Goal: Task Accomplishment & Management: Manage account settings

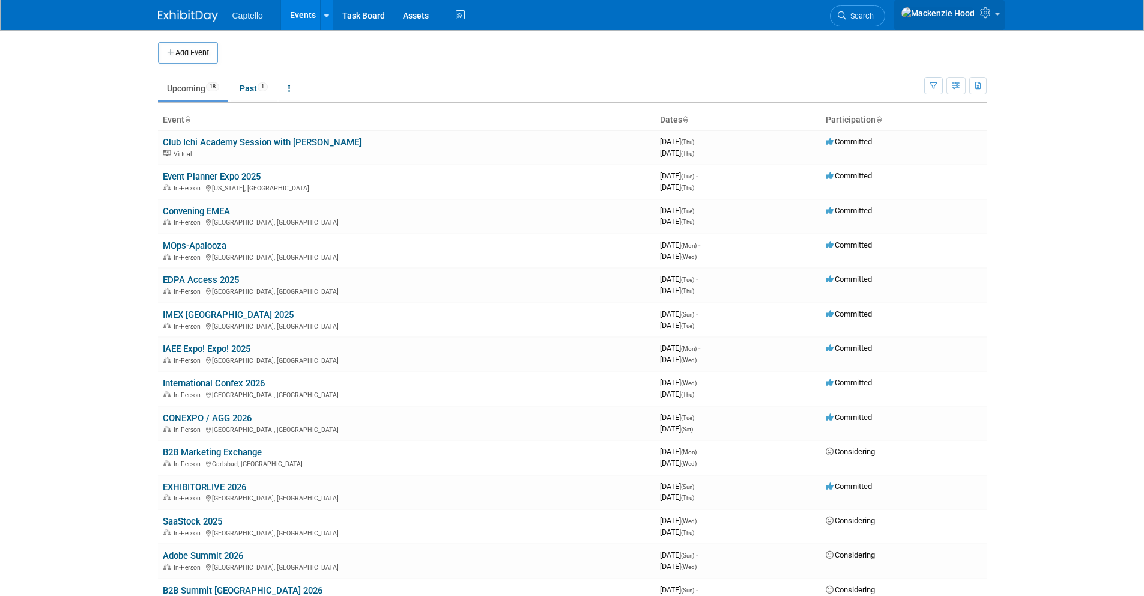
click at [981, 22] on link at bounding box center [949, 15] width 111 height 30
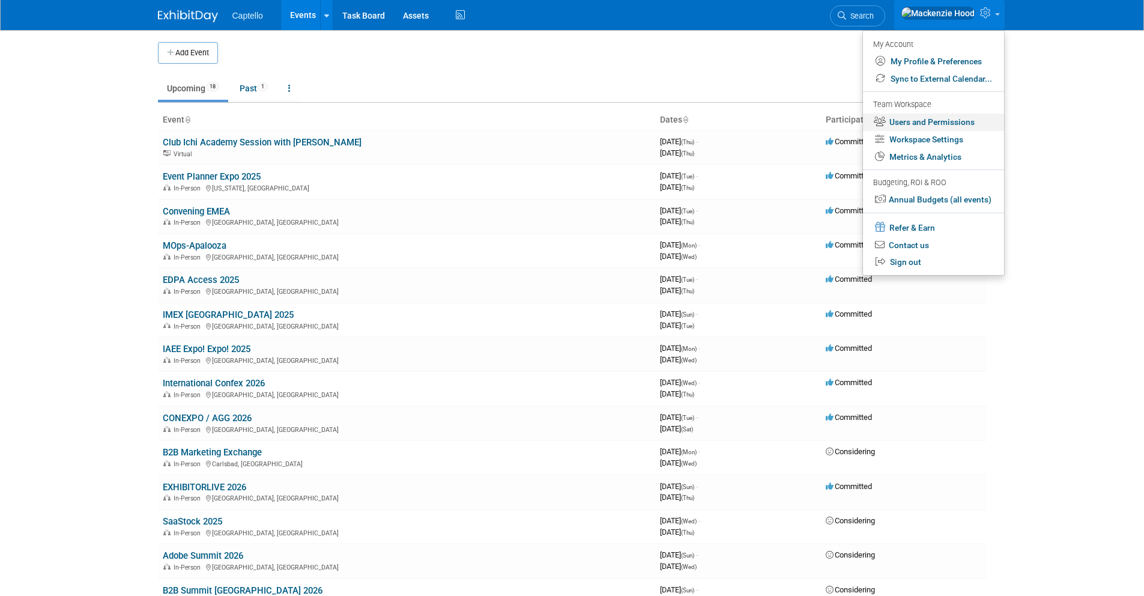
click at [903, 125] on link "Users and Permissions" at bounding box center [933, 122] width 141 height 17
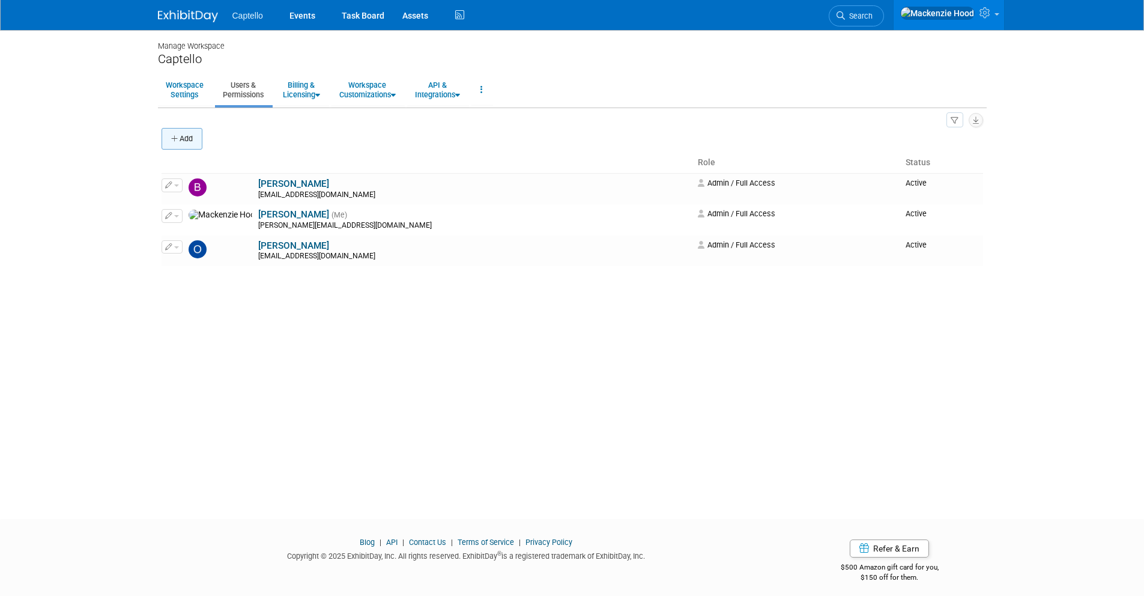
click at [175, 132] on button "Add" at bounding box center [182, 139] width 41 height 22
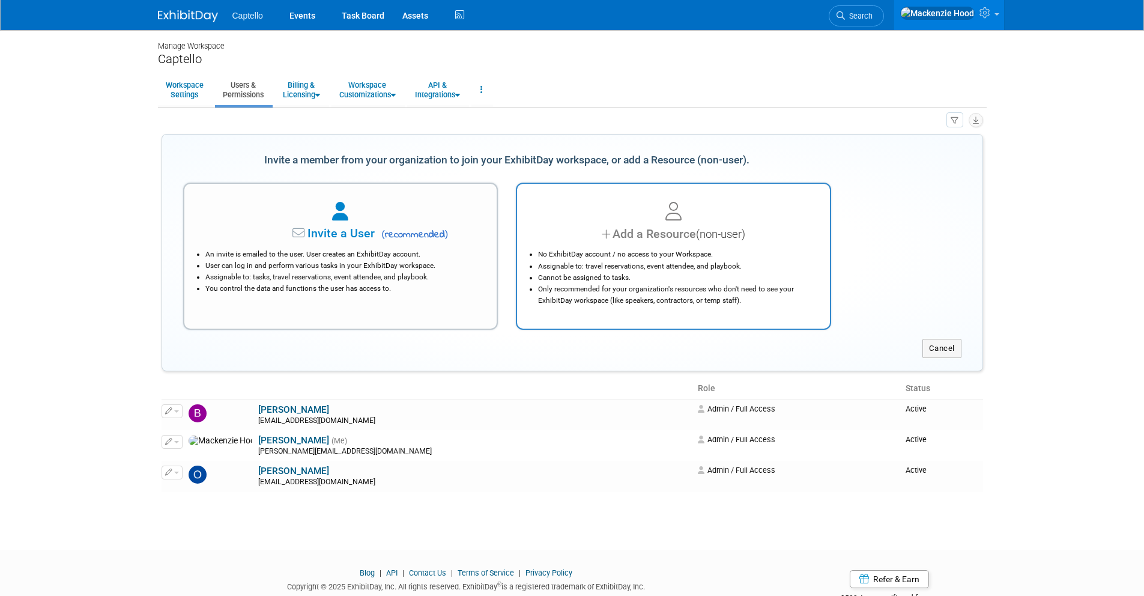
click at [715, 292] on li "Only recommended for your organization's resources who don't need to see your E…" at bounding box center [676, 294] width 277 height 23
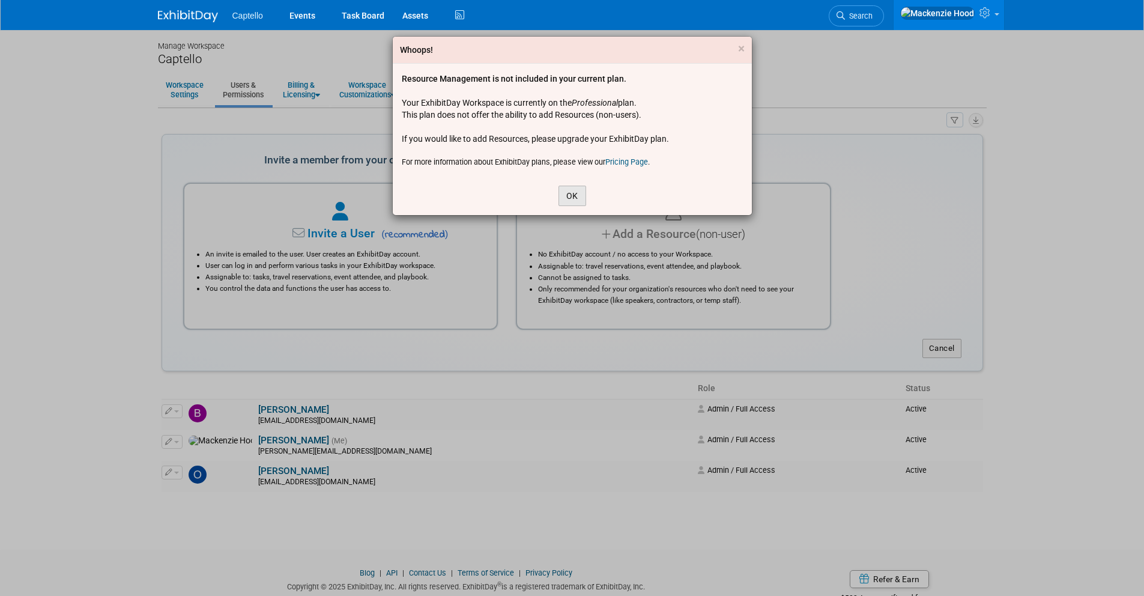
click at [579, 194] on button "OK" at bounding box center [573, 196] width 28 height 20
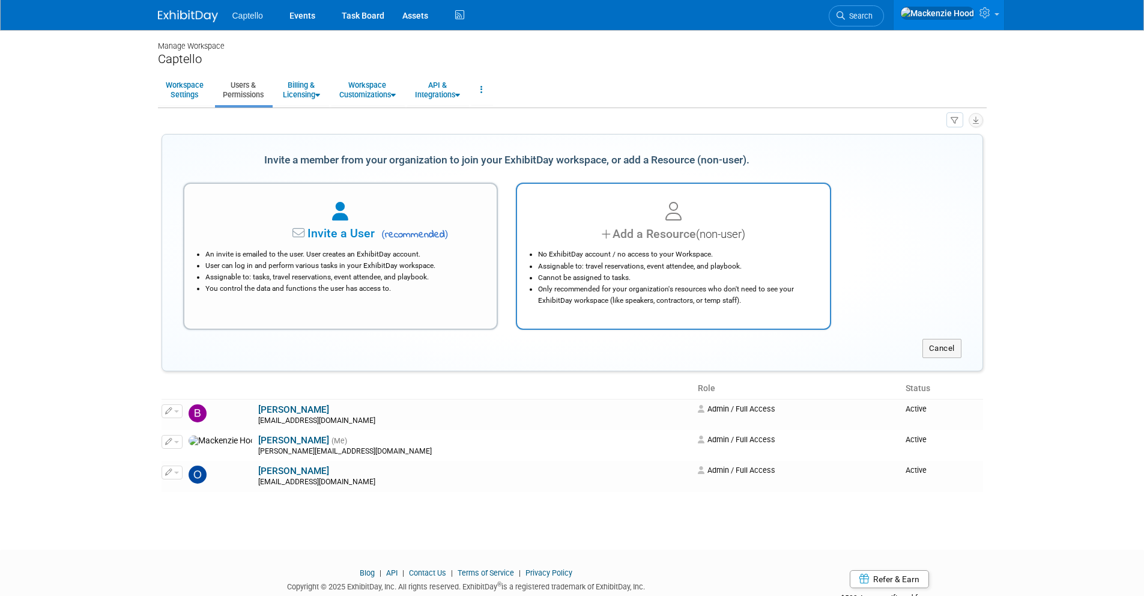
click at [639, 251] on li "No ExhibitDay account / no access to your Workspace." at bounding box center [676, 254] width 277 height 11
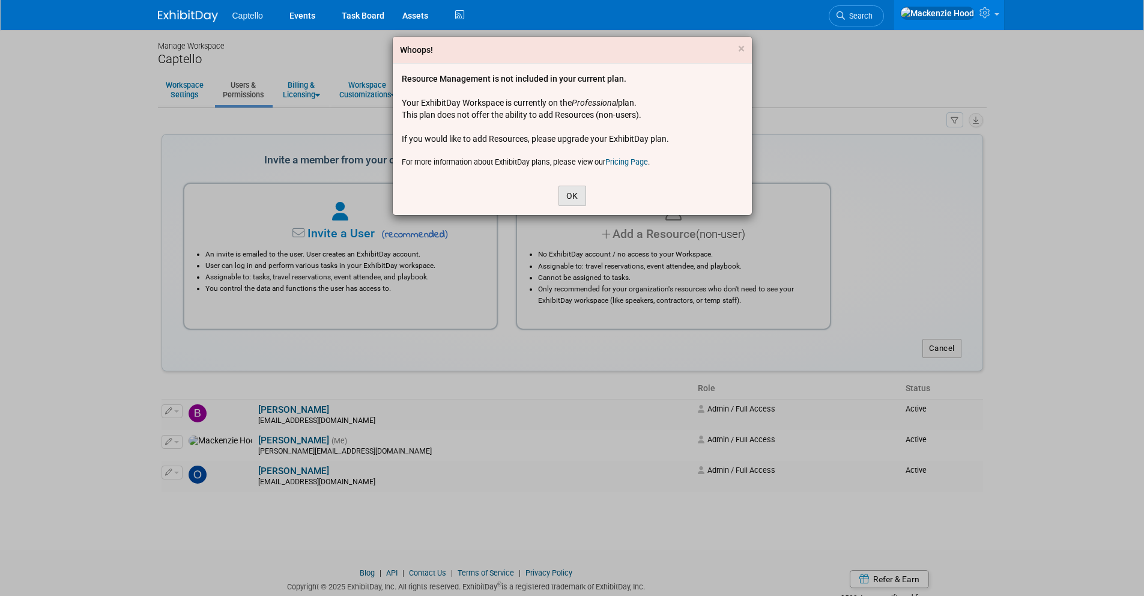
click at [576, 192] on button "OK" at bounding box center [573, 196] width 28 height 20
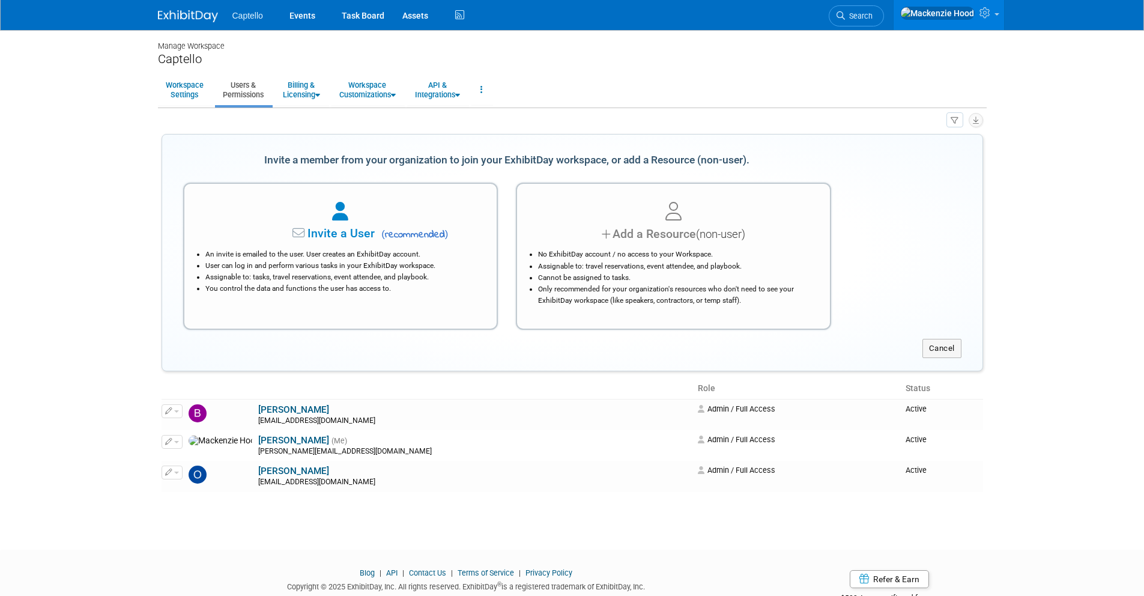
click at [586, 253] on li "No ExhibitDay account / no access to your Workspace." at bounding box center [676, 254] width 277 height 11
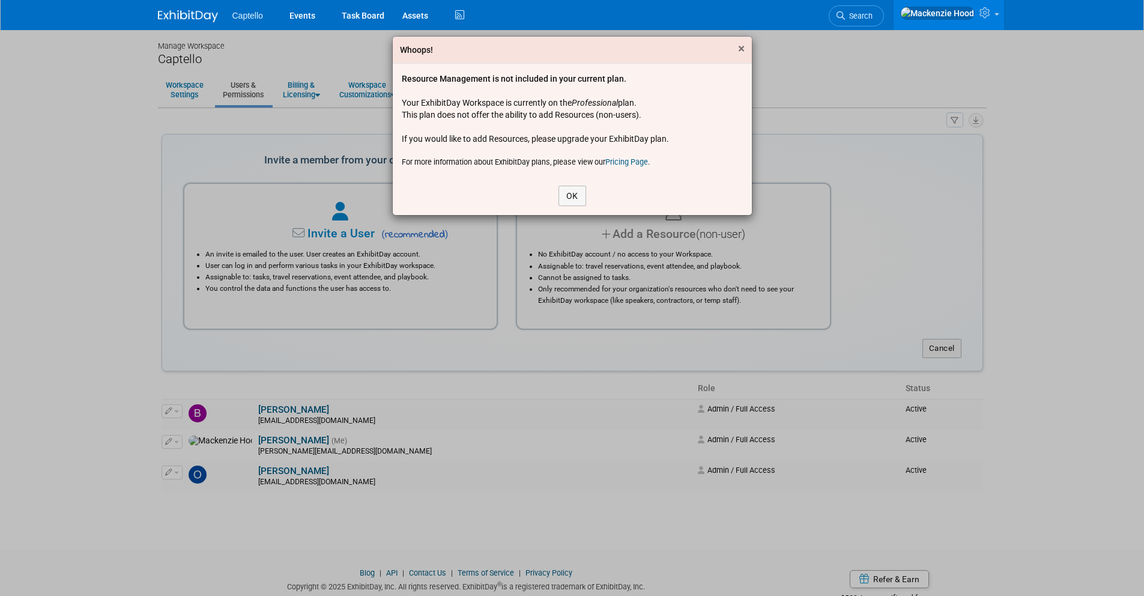
click at [740, 50] on span "×" at bounding box center [741, 48] width 7 height 14
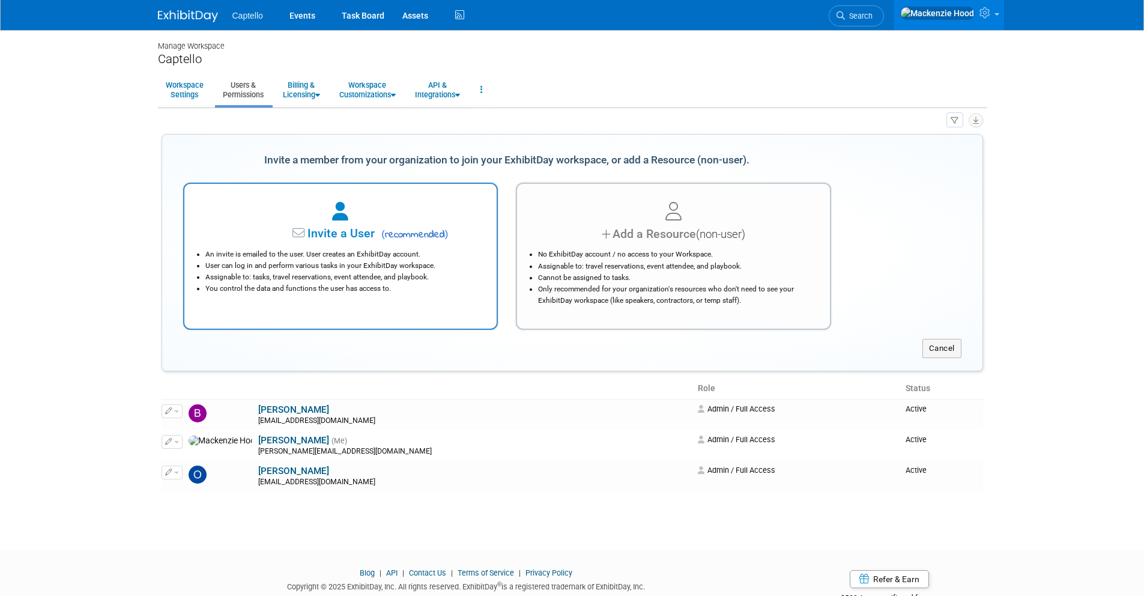
click at [300, 250] on li "An invite is emailed to the user. User creates an ExhibitDay account." at bounding box center [343, 254] width 277 height 11
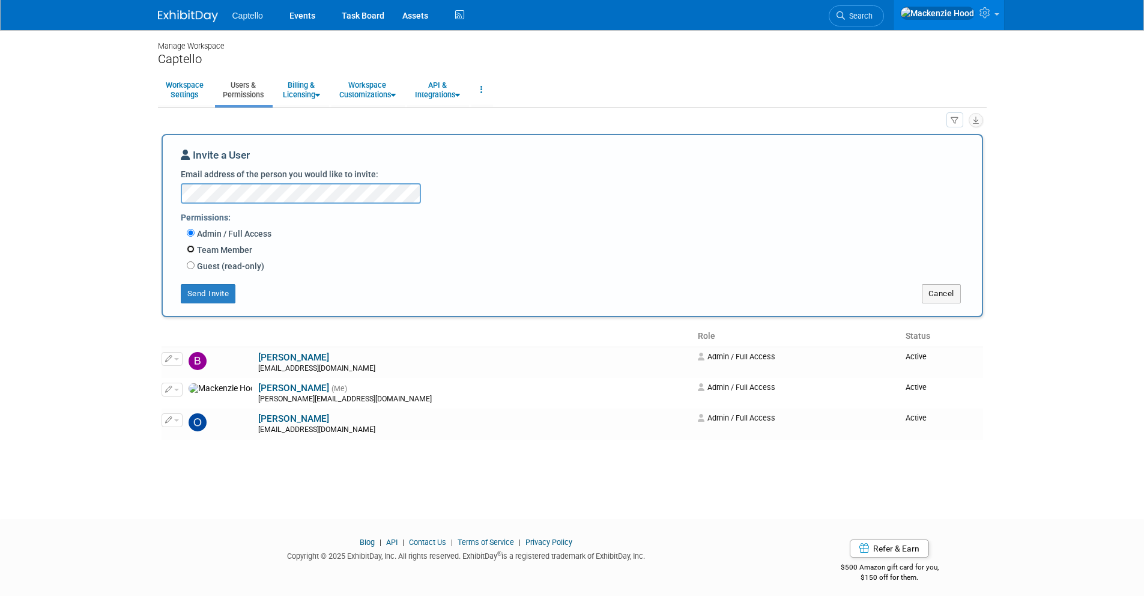
click at [192, 251] on input "Team Member" at bounding box center [191, 249] width 8 height 8
radio input "true"
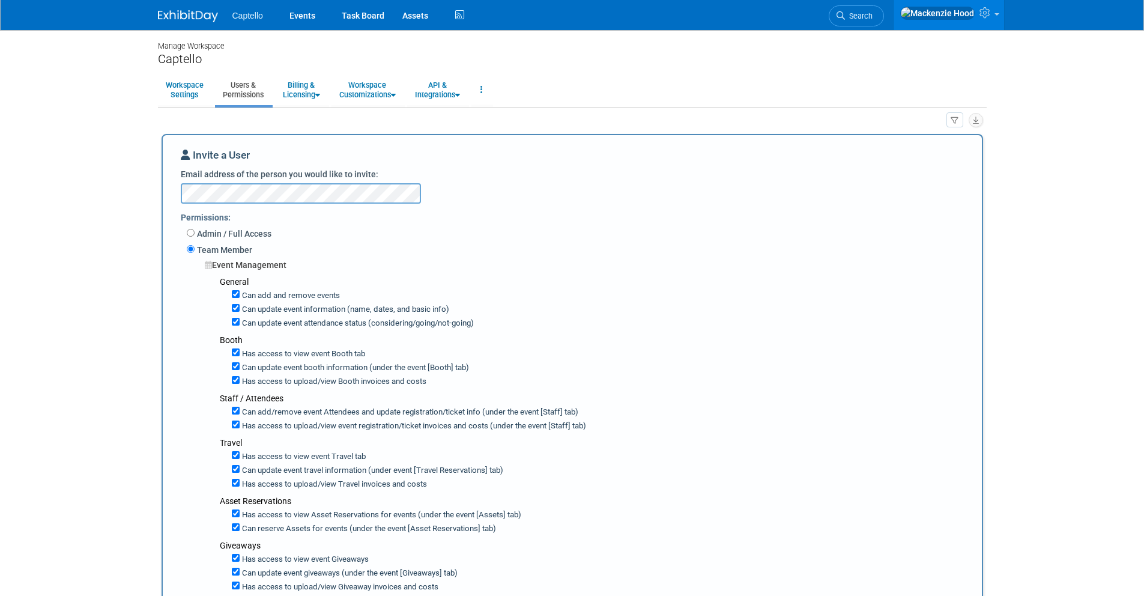
click at [195, 249] on label "Team Member" at bounding box center [224, 250] width 58 height 12
click at [194, 249] on input "Team Member" at bounding box center [191, 249] width 8 height 8
click at [188, 230] on input "Admin / Full Access" at bounding box center [191, 233] width 8 height 8
radio input "true"
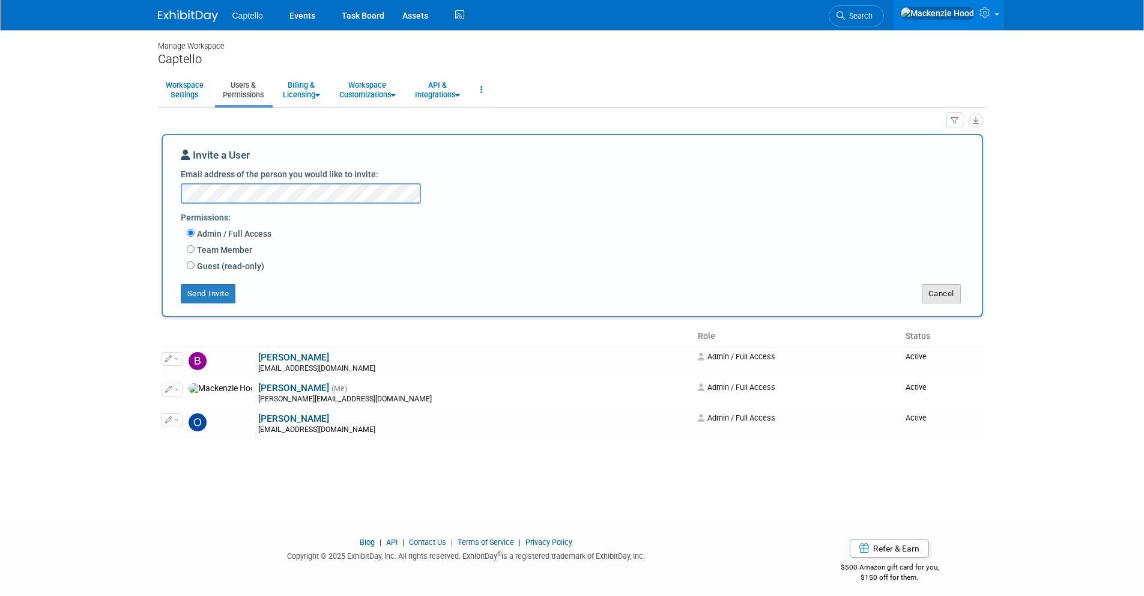
click at [934, 285] on button "Cancel" at bounding box center [941, 293] width 39 height 19
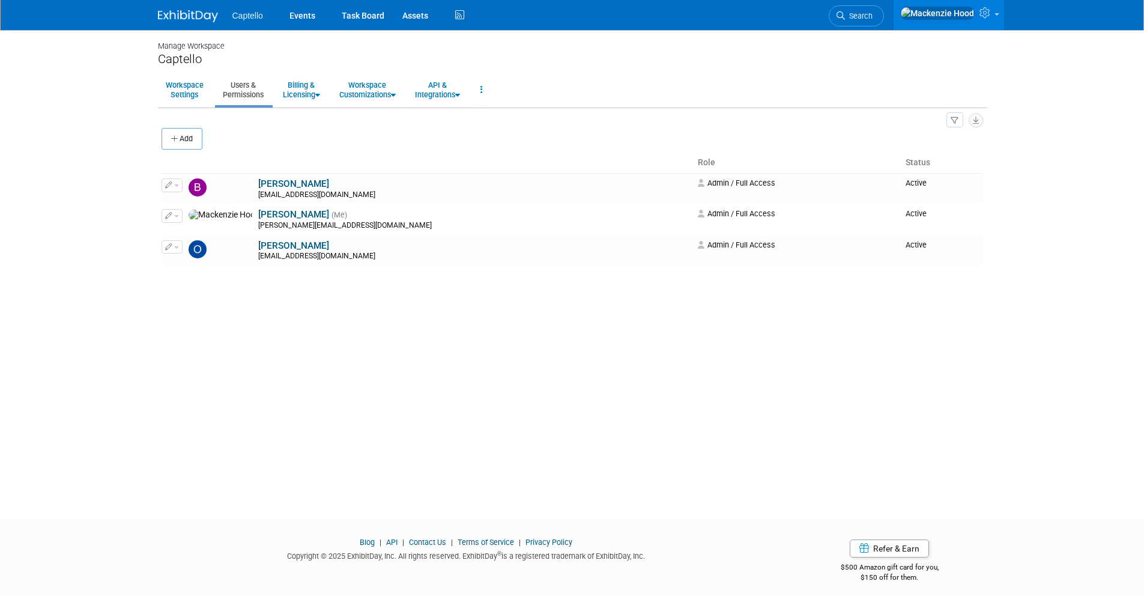
click at [187, 19] on img at bounding box center [188, 16] width 60 height 12
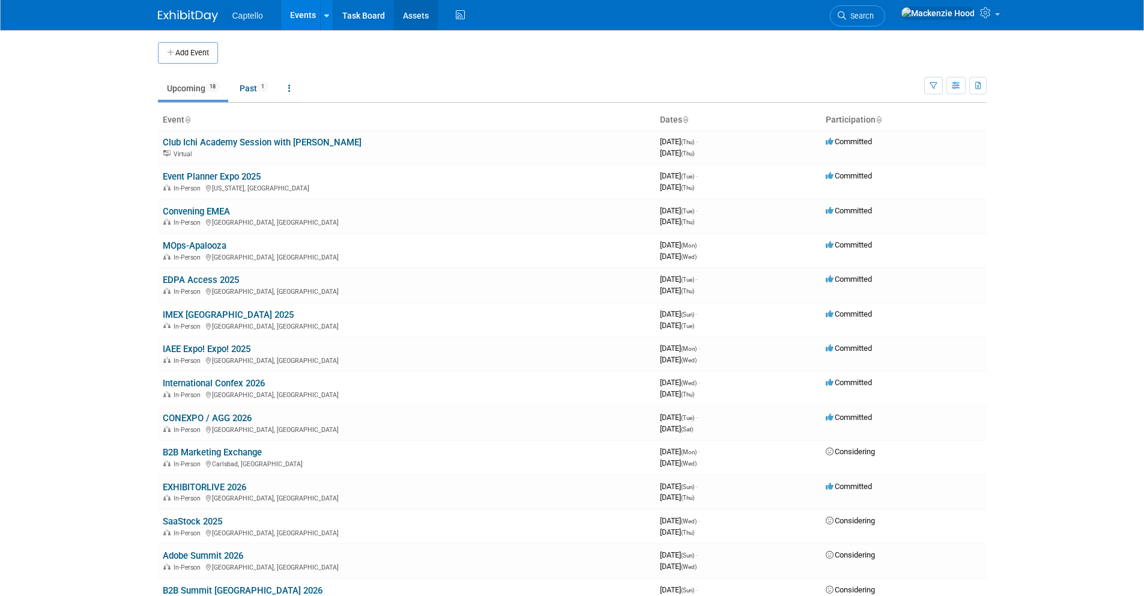
click at [413, 11] on link "Assets" at bounding box center [416, 15] width 44 height 30
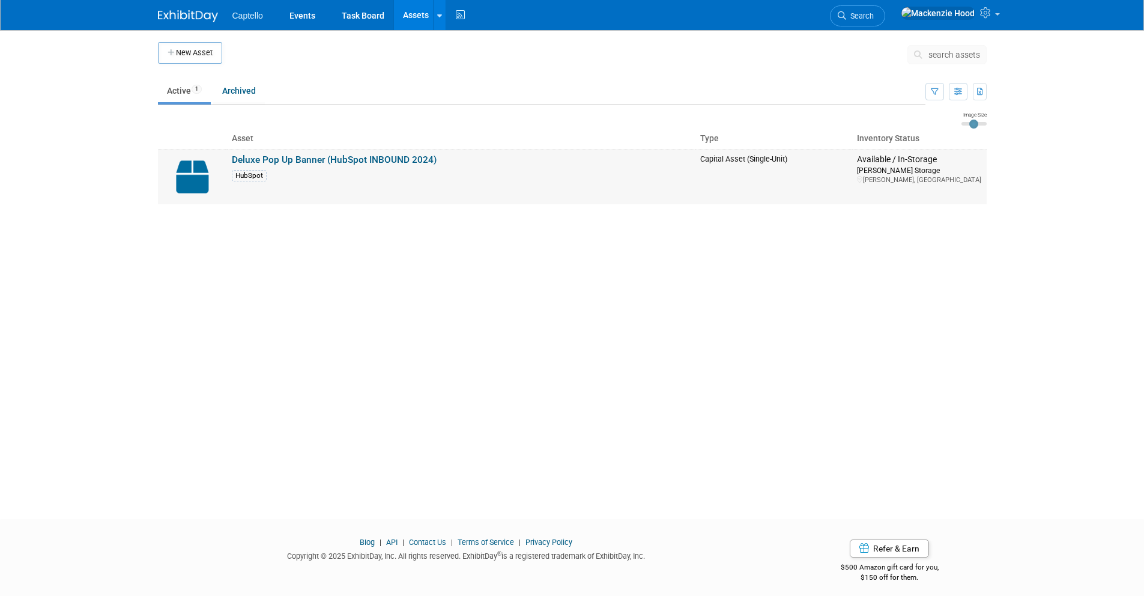
click at [256, 160] on link "Deluxe Pop Up Banner (HubSpot INBOUND 2024)" at bounding box center [334, 159] width 205 height 11
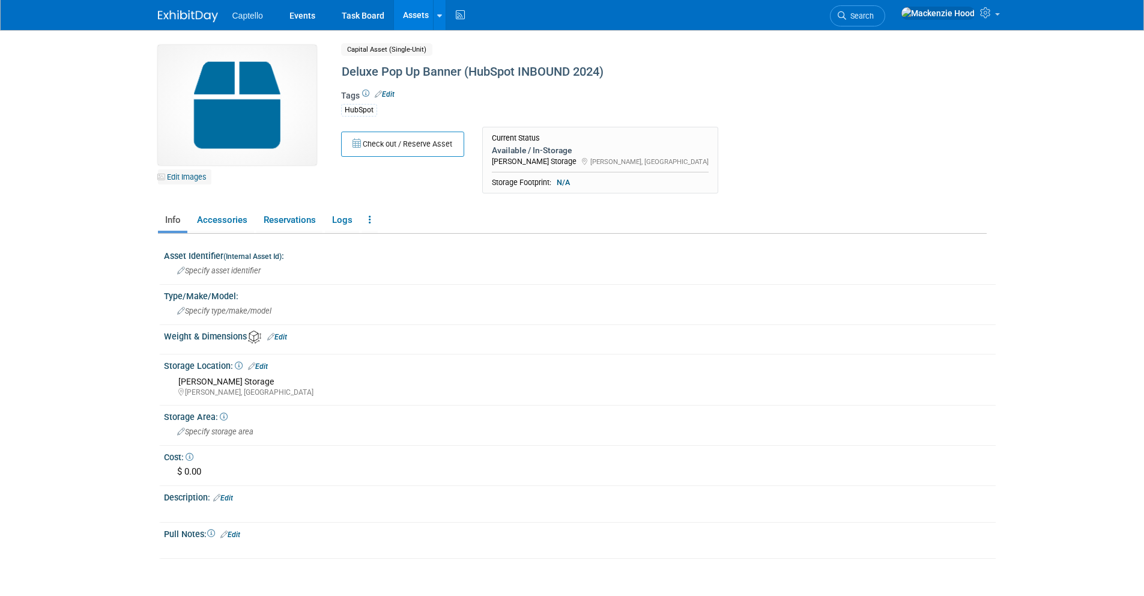
click at [168, 175] on link "Edit Images" at bounding box center [184, 176] width 53 height 15
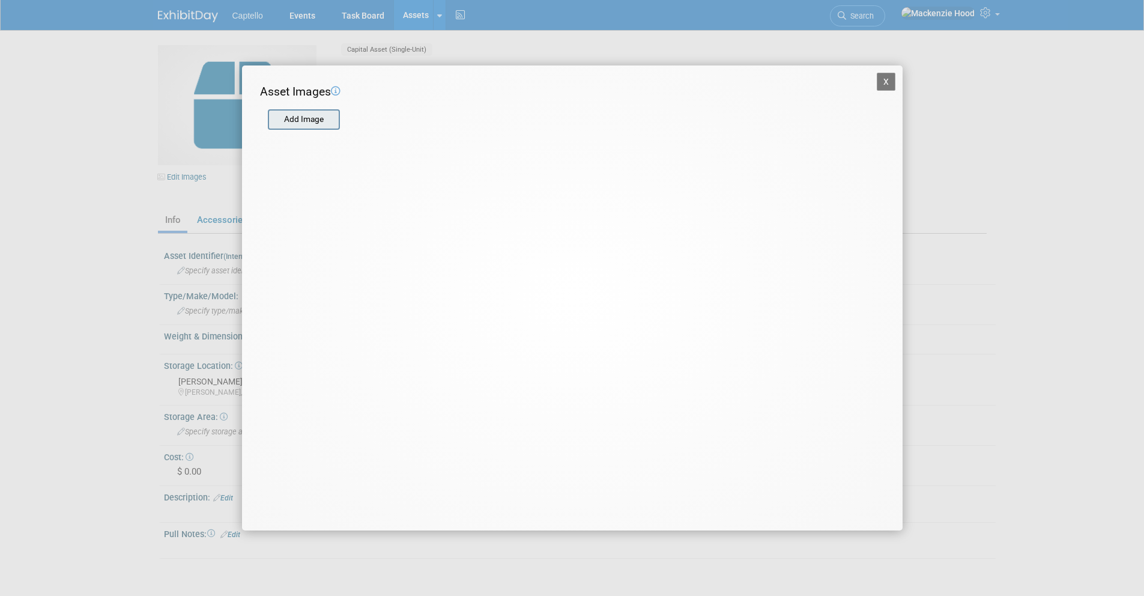
click at [280, 116] on input "file" at bounding box center [267, 120] width 143 height 18
click at [324, 130] on div at bounding box center [357, 130] width 195 height 6
click at [941, 285] on div "X Asset Images Add Image STEP 2 — Crop the Image Use the canvas below to crop t…" at bounding box center [572, 298] width 1144 height 596
click at [294, 118] on input "file" at bounding box center [267, 120] width 143 height 18
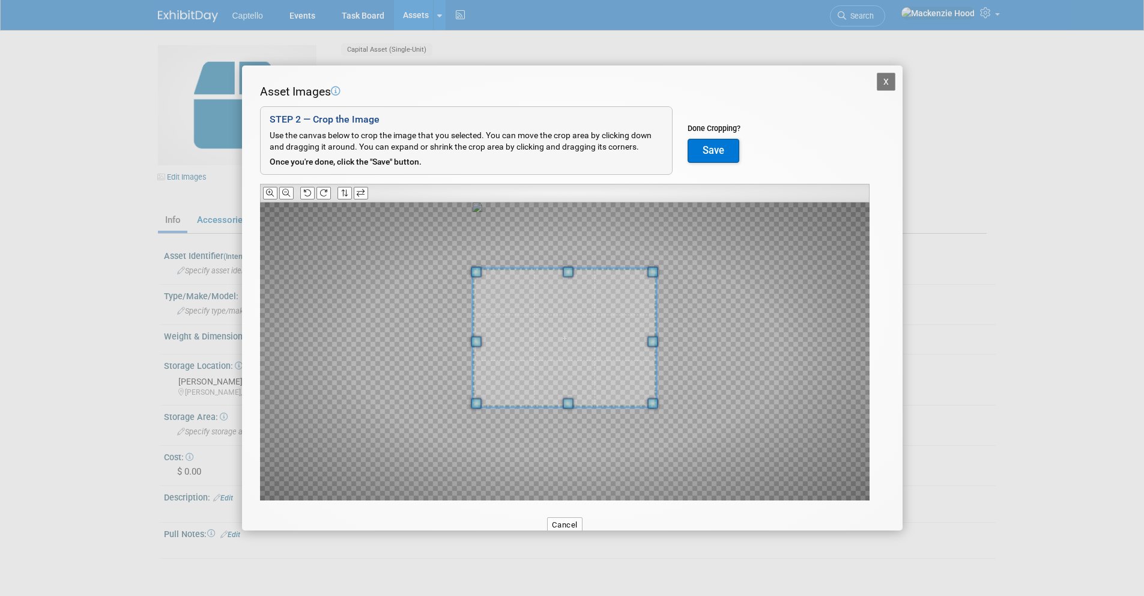
click at [572, 271] on span at bounding box center [568, 272] width 11 height 11
click at [619, 331] on span at bounding box center [565, 348] width 184 height 139
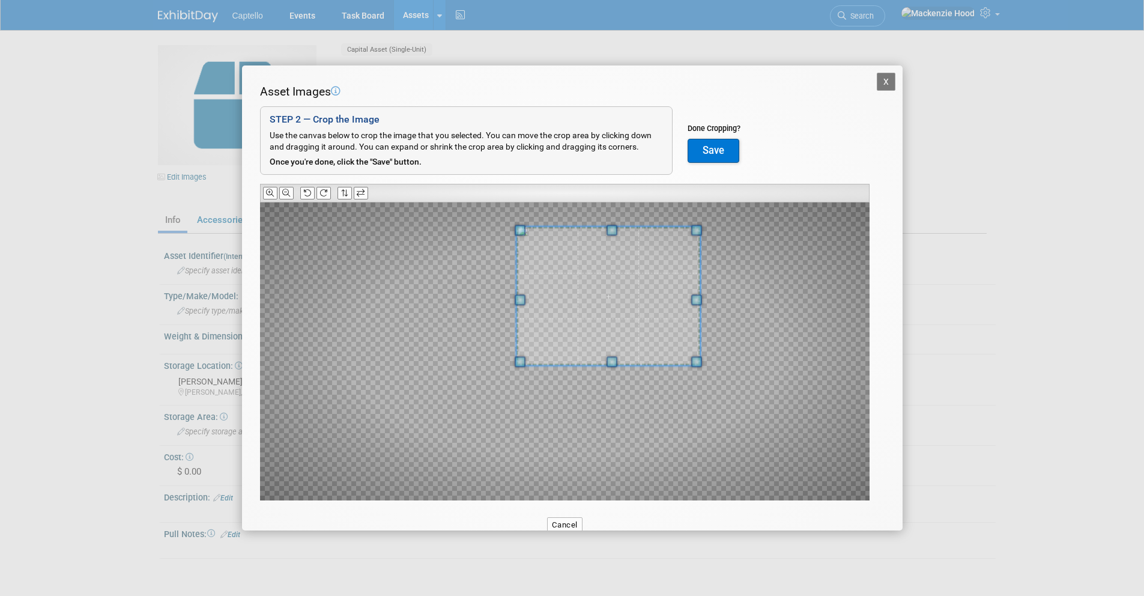
click at [633, 312] on span at bounding box center [608, 295] width 184 height 139
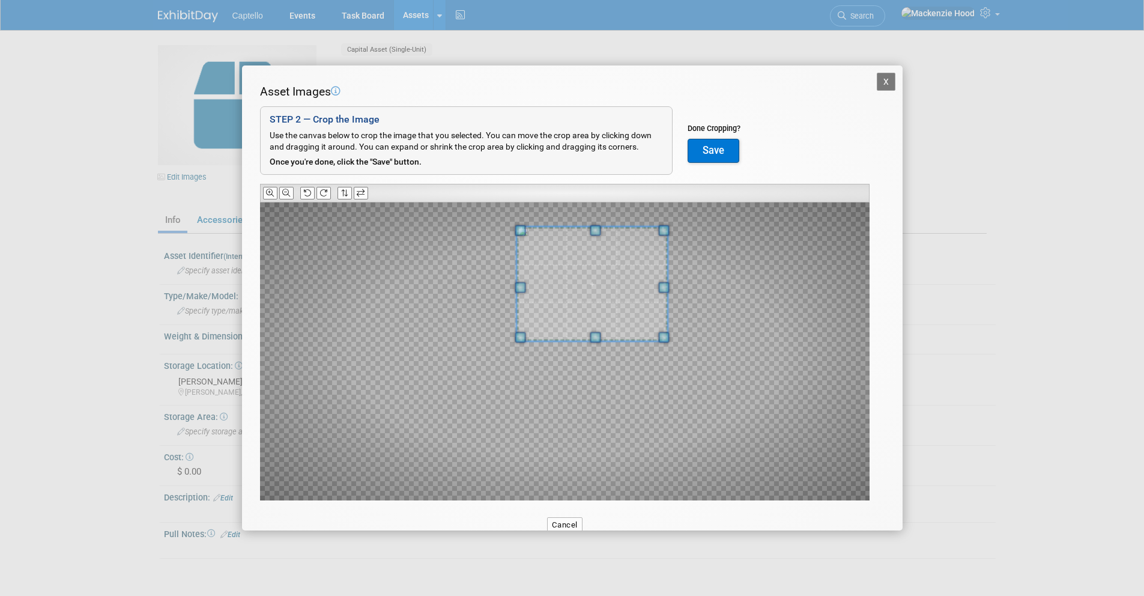
click at [668, 396] on div at bounding box center [565, 351] width 610 height 298
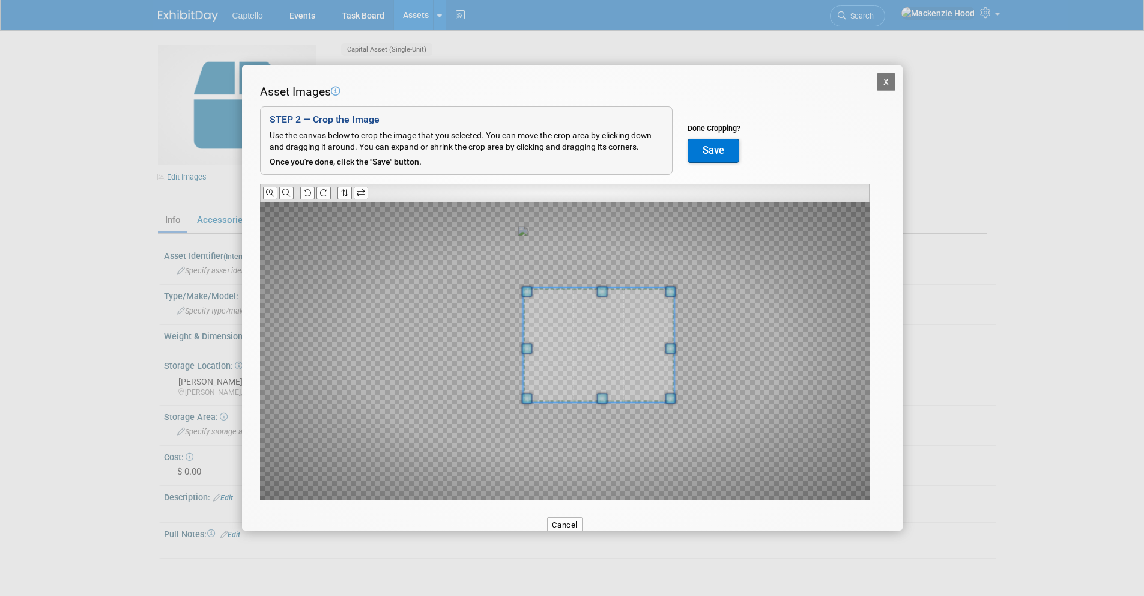
click at [654, 332] on span at bounding box center [598, 345] width 151 height 114
click at [586, 380] on span at bounding box center [594, 345] width 151 height 114
click at [521, 403] on span at bounding box center [521, 399] width 11 height 11
click at [709, 146] on button "Save" at bounding box center [714, 151] width 52 height 24
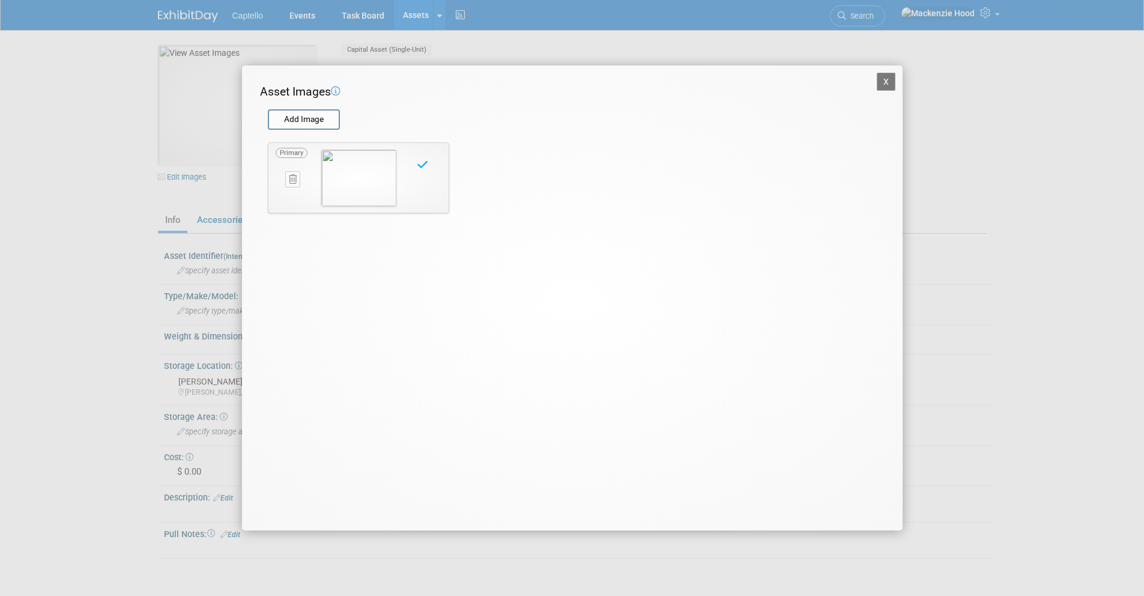
click at [891, 80] on button "X" at bounding box center [886, 82] width 19 height 18
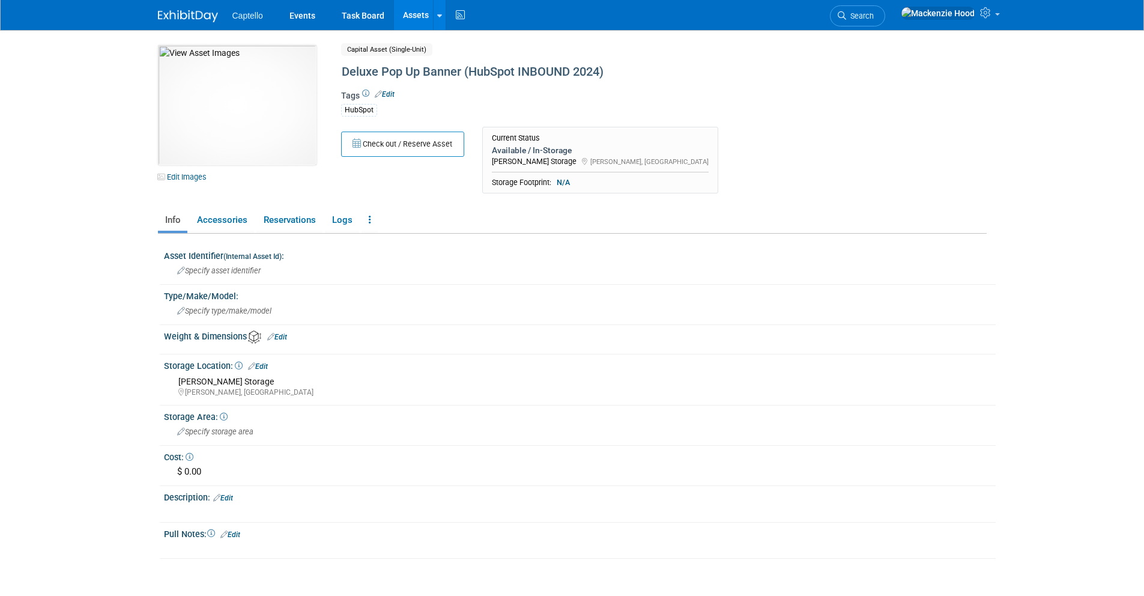
click at [590, 165] on span "Eldon, MO" at bounding box center [649, 161] width 118 height 8
click at [366, 216] on link at bounding box center [370, 220] width 16 height 21
click at [262, 358] on div "Storage Location: Edit" at bounding box center [580, 365] width 832 height 16
click at [262, 362] on link "Edit" at bounding box center [258, 366] width 20 height 8
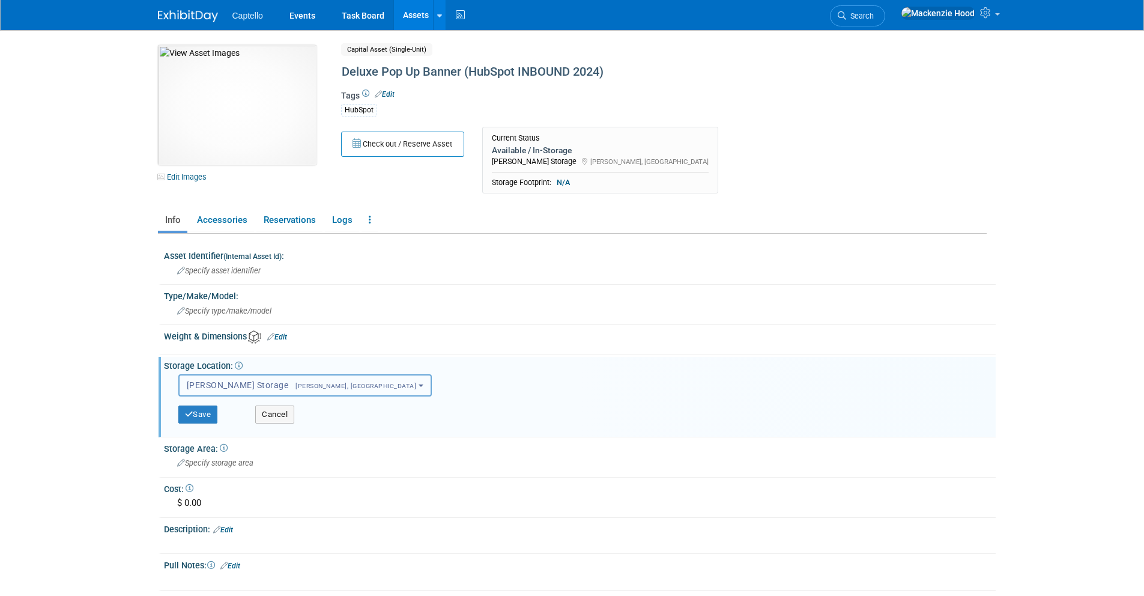
click at [292, 390] on button "Ryans Storage Eldon, MO" at bounding box center [304, 385] width 253 height 22
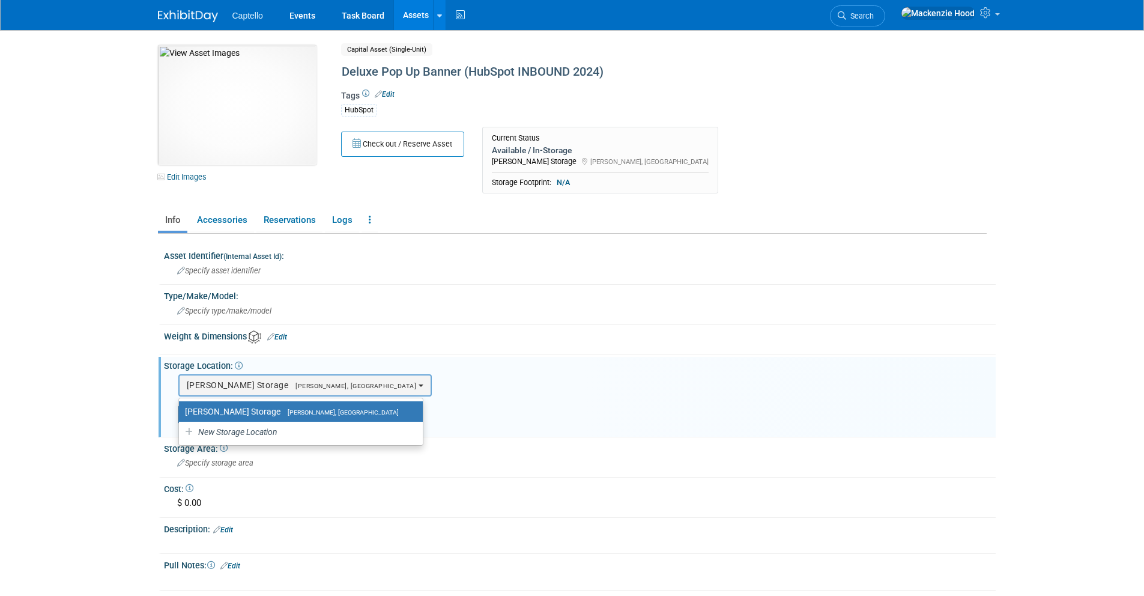
click at [280, 410] on span "Eldon, MO" at bounding box center [339, 412] width 118 height 8
click at [181, 410] on input "Ryans Storage Eldon, MO" at bounding box center [177, 412] width 8 height 8
click at [240, 432] on span "New Storage Location" at bounding box center [236, 432] width 81 height 10
click at [181, 432] on input "New Storage Location" at bounding box center [177, 432] width 8 height 8
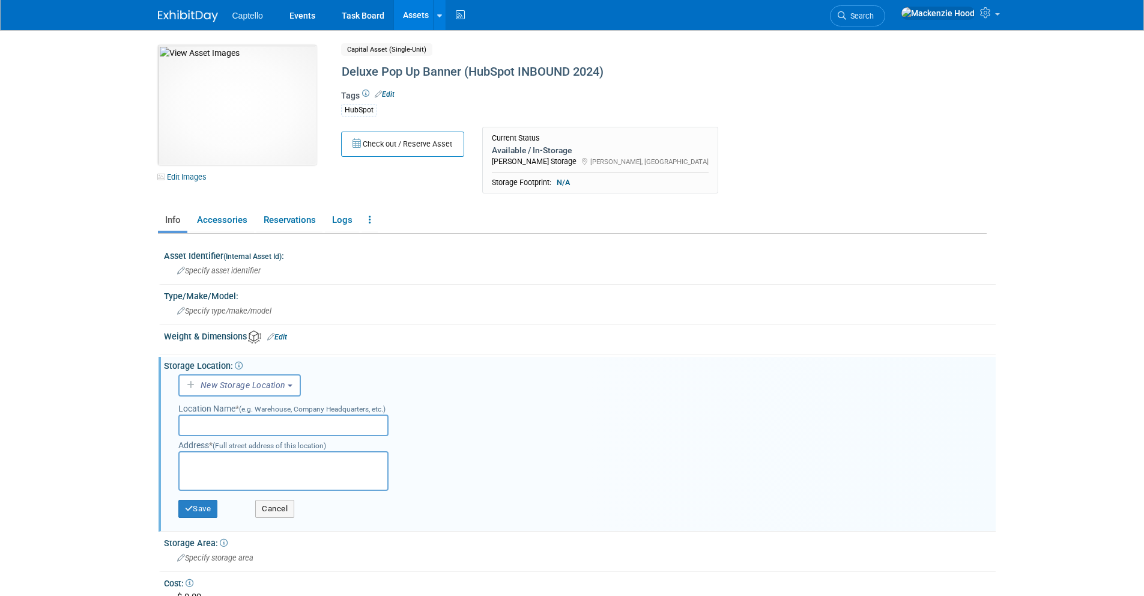
click at [237, 422] on input "text" at bounding box center [283, 425] width 210 height 22
click at [240, 367] on icon at bounding box center [239, 366] width 8 height 8
click at [419, 363] on div "Storage Location: The physical location where the asset is typically stored. Ed…" at bounding box center [580, 364] width 832 height 15
click at [255, 387] on span "New Storage Location" at bounding box center [242, 385] width 87 height 10
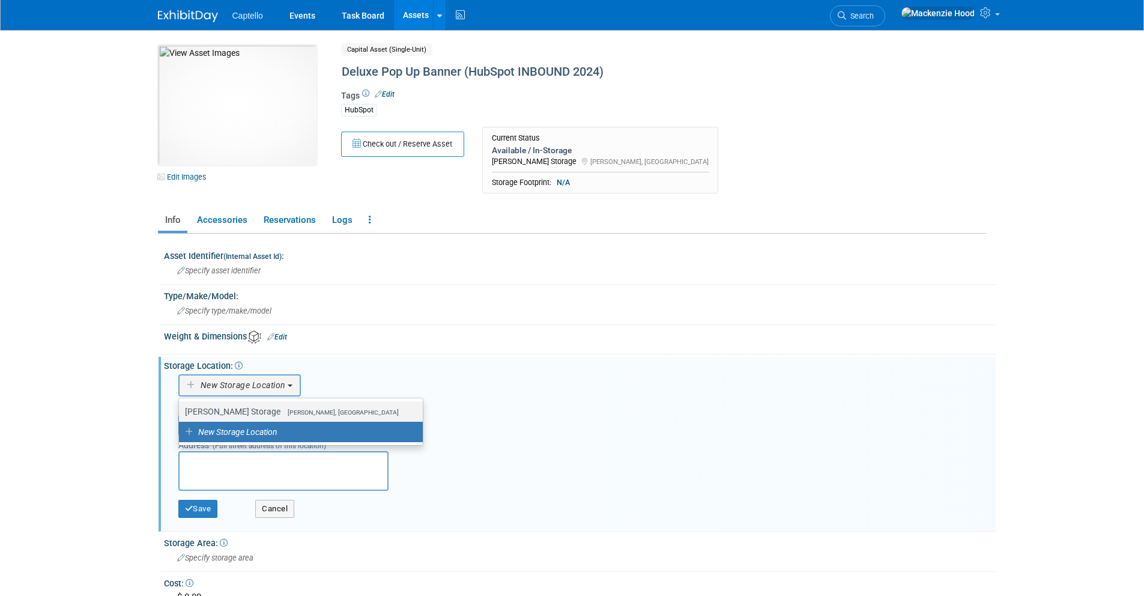
click at [280, 412] on span "Eldon, MO" at bounding box center [339, 412] width 118 height 8
click at [181, 412] on input "Ryans Storage Eldon, MO" at bounding box center [177, 412] width 8 height 8
select select "11224130"
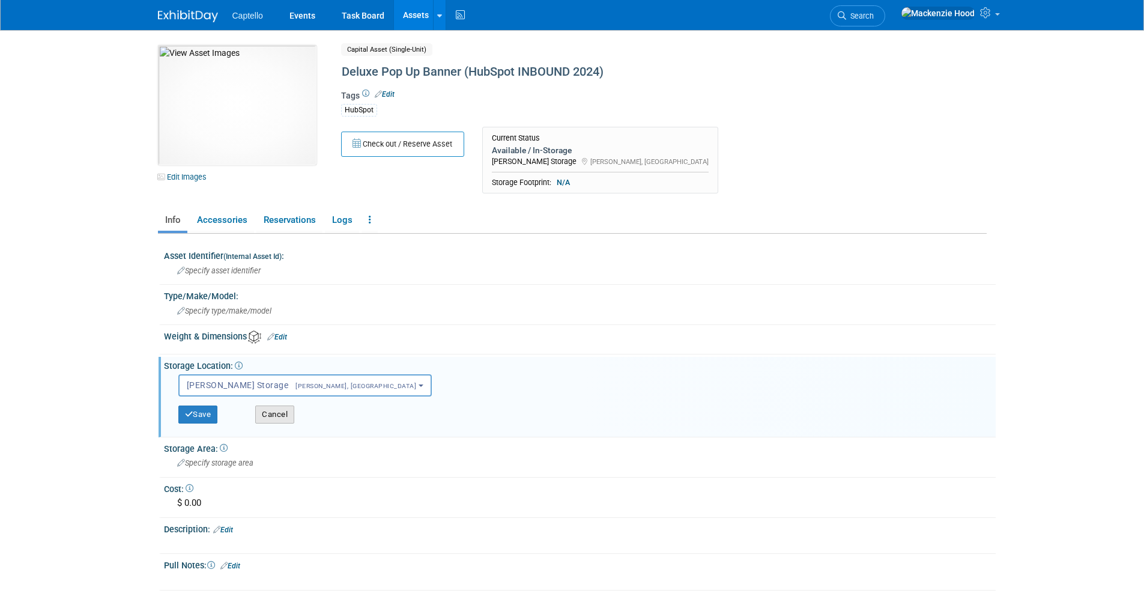
click at [276, 413] on button "Cancel" at bounding box center [274, 414] width 39 height 18
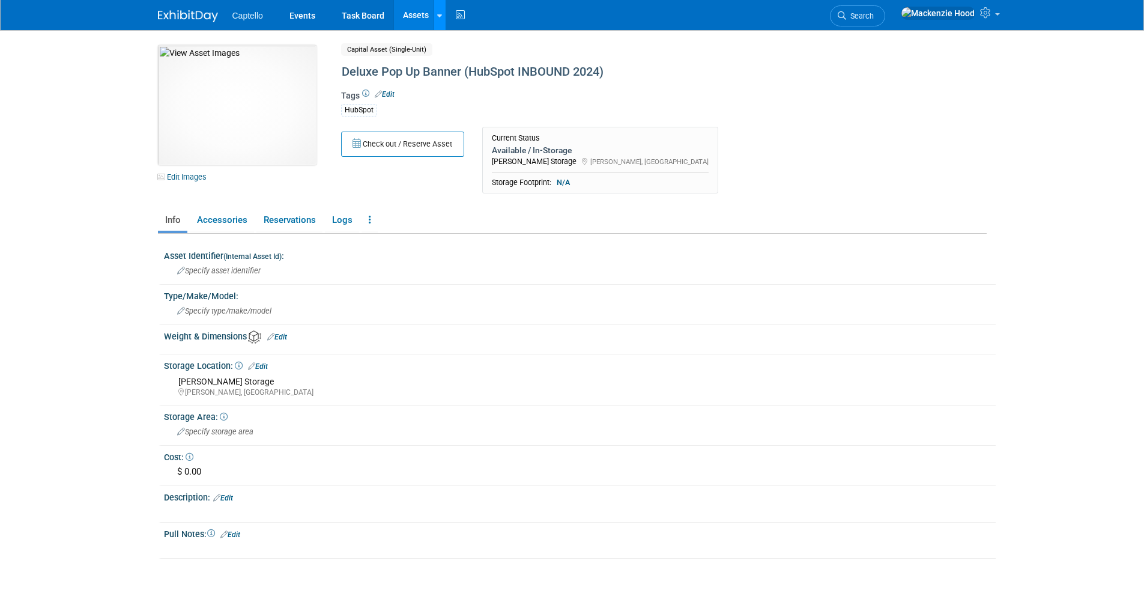
click at [437, 22] on link at bounding box center [439, 15] width 13 height 30
click at [494, 101] on link "Storage Locations" at bounding box center [487, 106] width 106 height 19
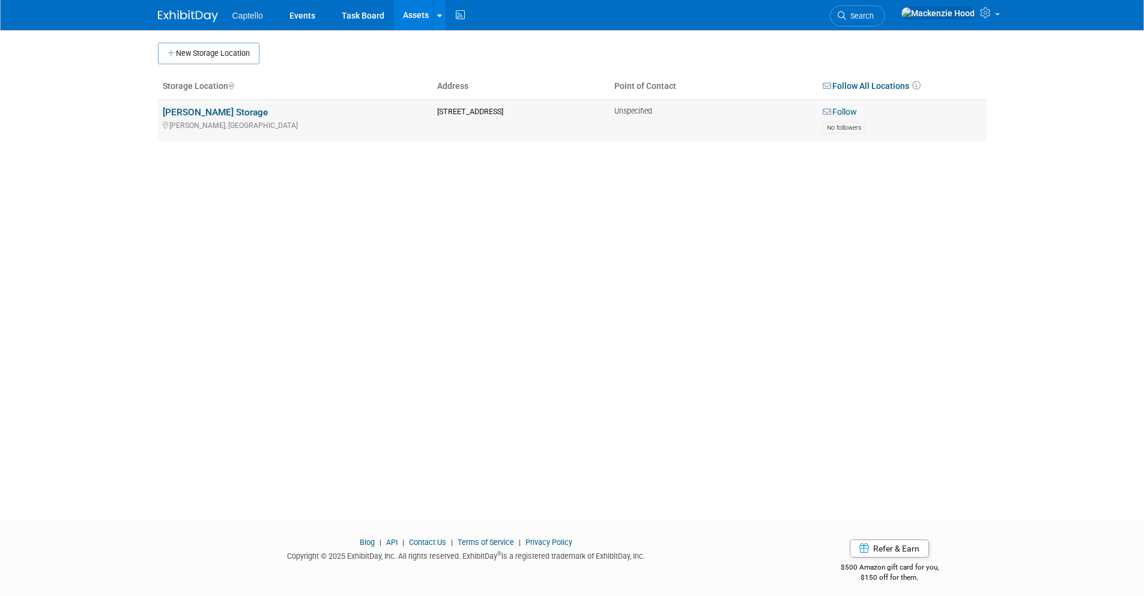
click at [195, 115] on link "[PERSON_NAME] Storage" at bounding box center [215, 112] width 105 height 11
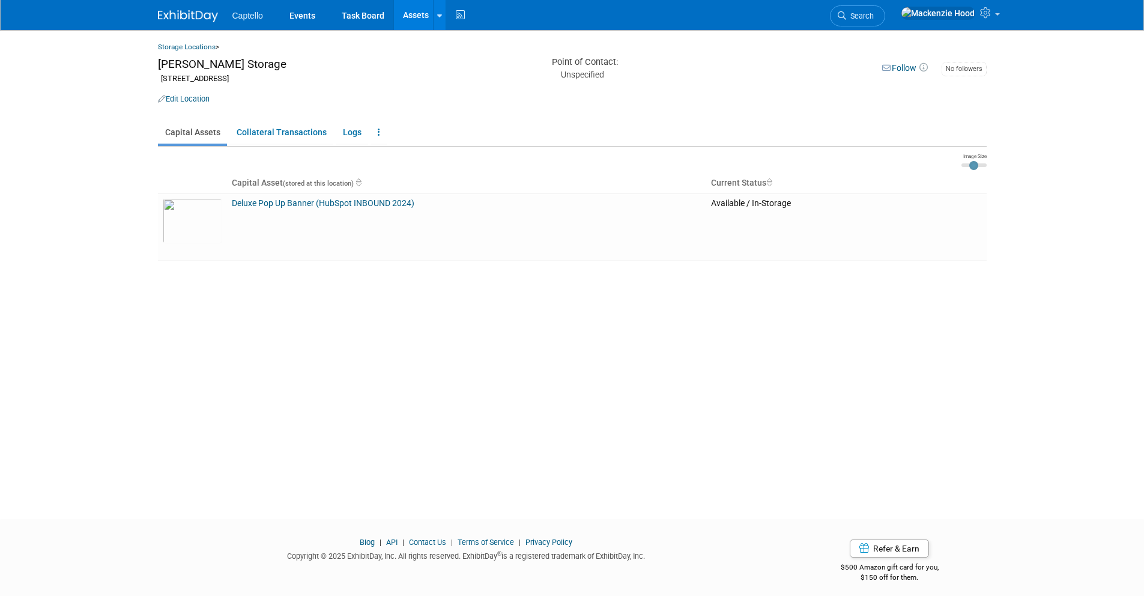
click at [188, 103] on link "Edit Location" at bounding box center [184, 98] width 52 height 9
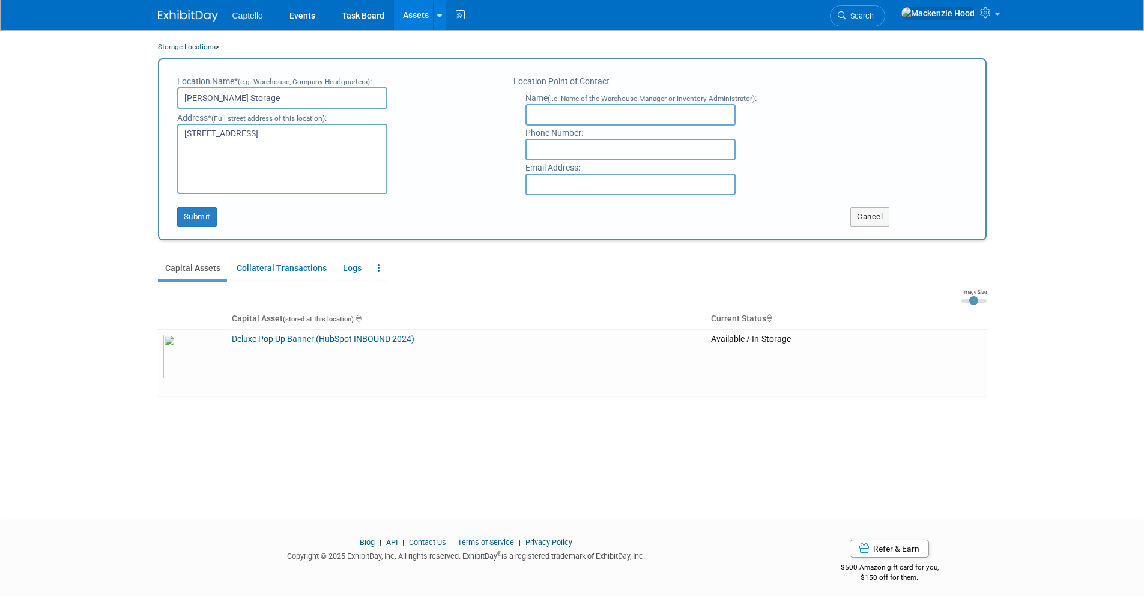
click at [259, 145] on textarea "[STREET_ADDRESS]" at bounding box center [282, 159] width 210 height 70
drag, startPoint x: 279, startPoint y: 139, endPoint x: 131, endPoint y: 126, distance: 148.3
click at [131, 126] on body "Captello Events Task Board Assets New Asset Search Assets" at bounding box center [572, 298] width 1144 height 596
paste textarea "To enrich screen reader interactions, please activate Accessibility in Grammarl…"
drag, startPoint x: 221, startPoint y: 151, endPoint x: 139, endPoint y: 113, distance: 90.6
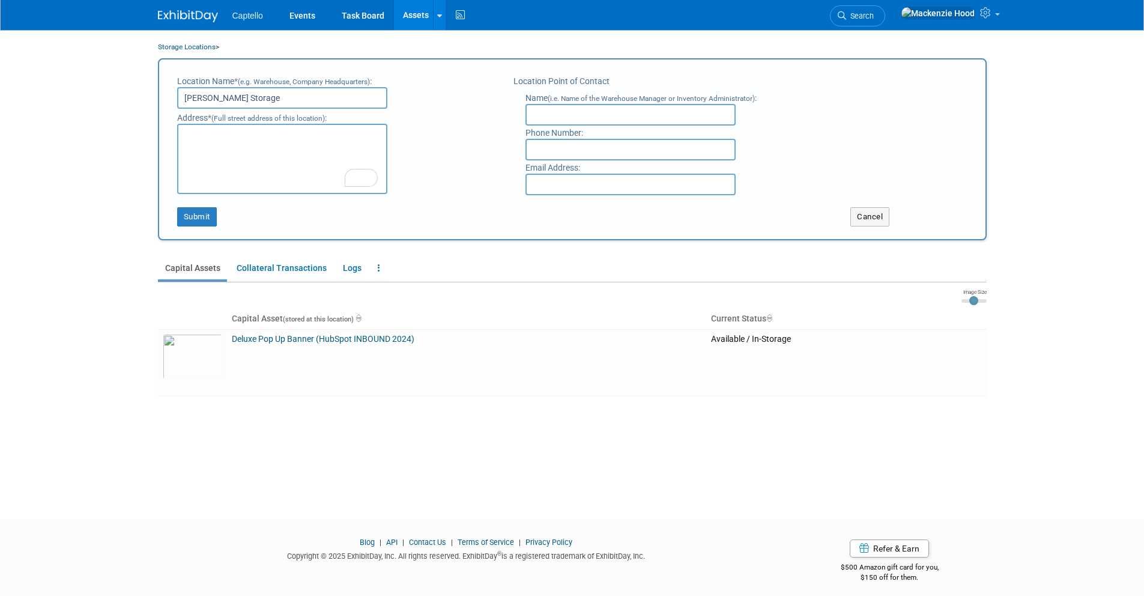
click at [139, 113] on body "Captello Events Task Board Assets New Asset Search Assets" at bounding box center [572, 298] width 1144 height 596
type textarea "[PERSON_NAME], [GEOGRAPHIC_DATA]"
click at [204, 96] on input "Ryans Storage" at bounding box center [282, 98] width 210 height 22
type input "[PERSON_NAME] Storage"
click at [422, 126] on div "Address * (Full street address of this location) : 123 Storage Rd" at bounding box center [336, 151] width 319 height 85
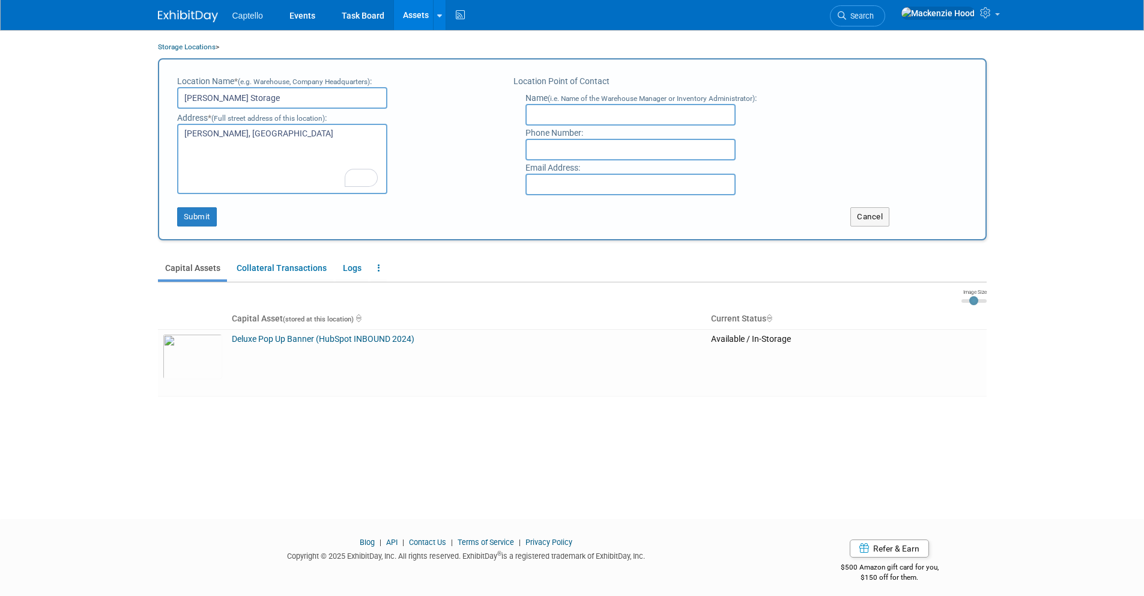
click at [172, 228] on div "Location Name * (e.g. Warehouse, Company Headquarters) : Ryan's Storage Address…" at bounding box center [572, 149] width 829 height 182
click at [190, 218] on button "Submit" at bounding box center [197, 216] width 40 height 19
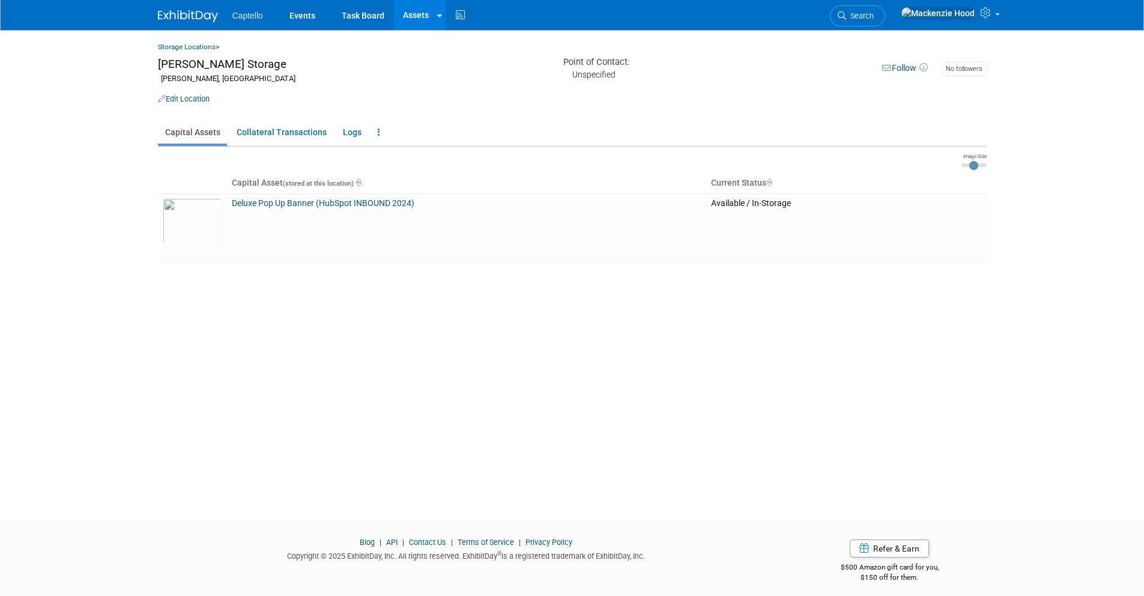
click at [420, 14] on link "Assets" at bounding box center [416, 15] width 44 height 30
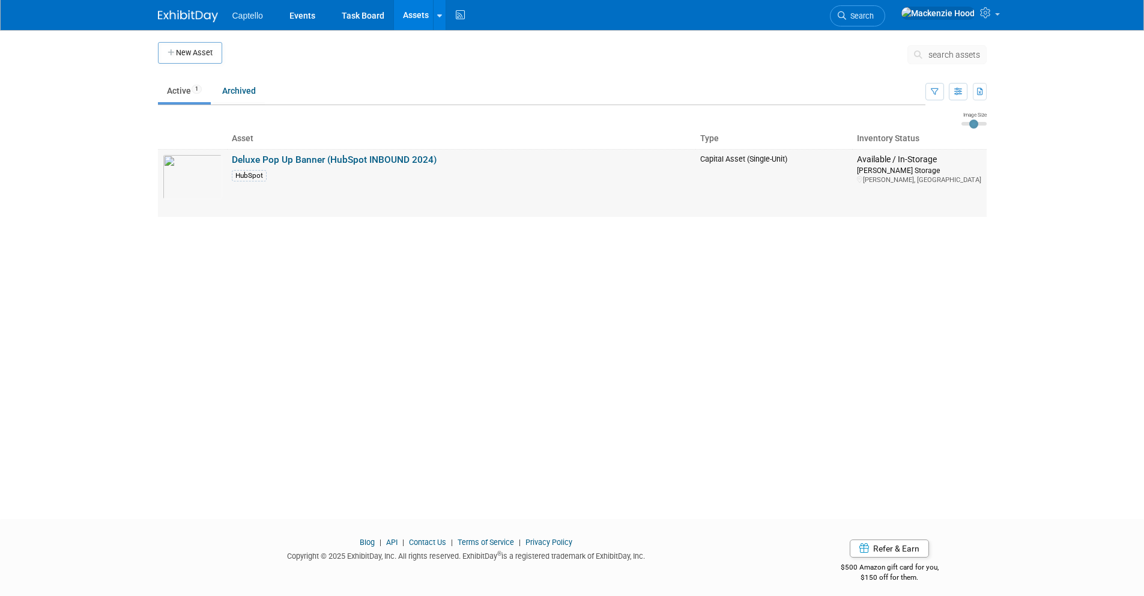
click at [378, 162] on link "Deluxe Pop Up Banner (HubSpot INBOUND 2024)" at bounding box center [334, 159] width 205 height 11
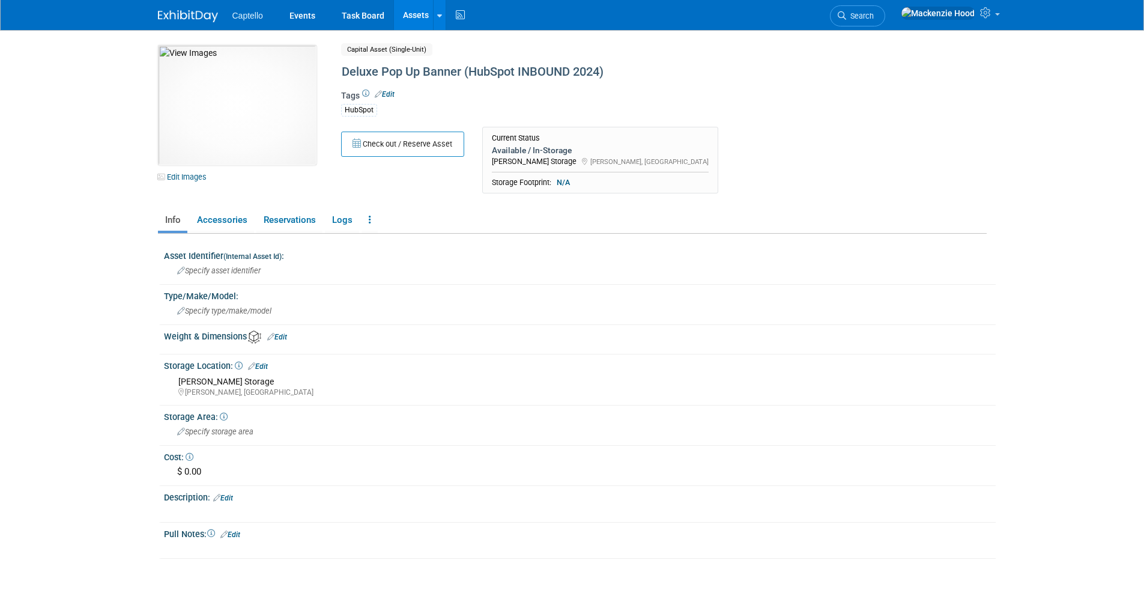
click at [386, 91] on link "Edit" at bounding box center [385, 94] width 20 height 8
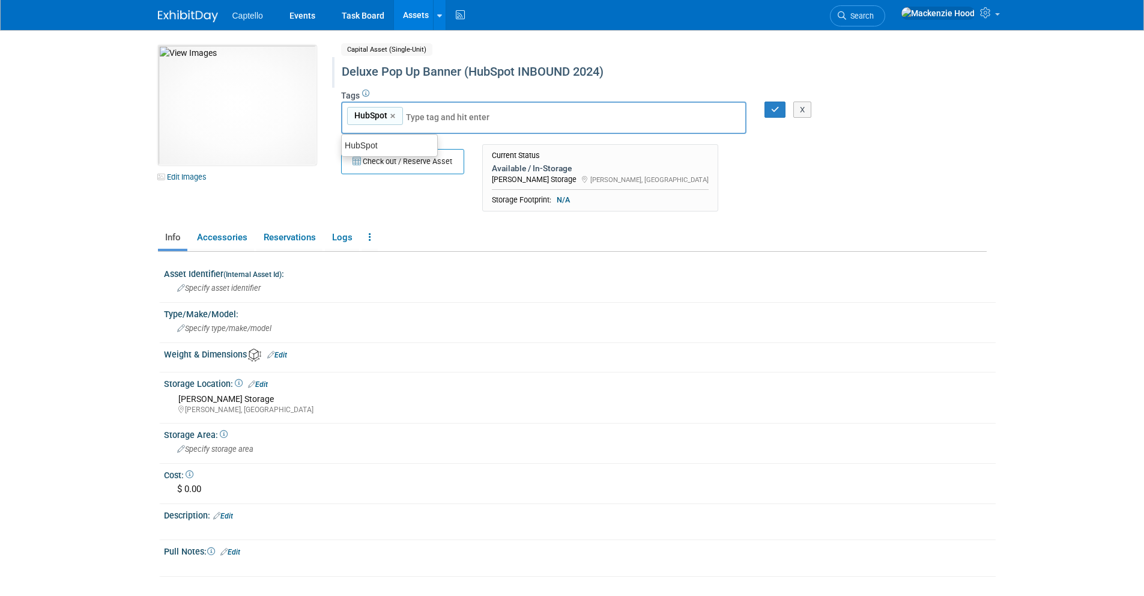
click at [577, 70] on div "Deluxe Pop Up Banner (HubSpot INBOUND 2024)" at bounding box center [613, 72] width 550 height 22
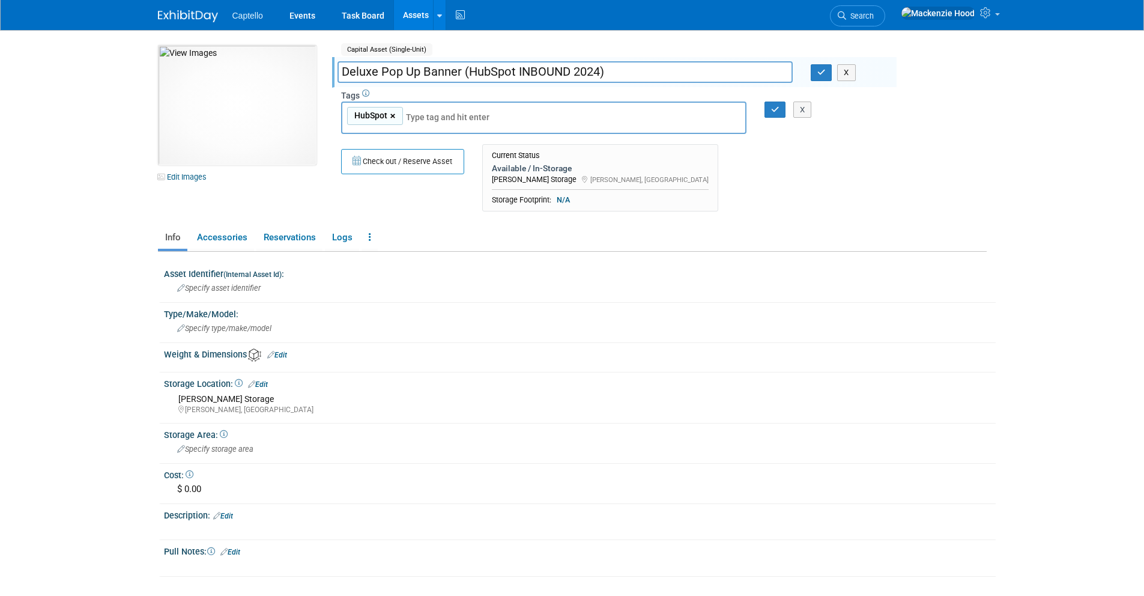
click at [393, 118] on link "×" at bounding box center [394, 116] width 8 height 14
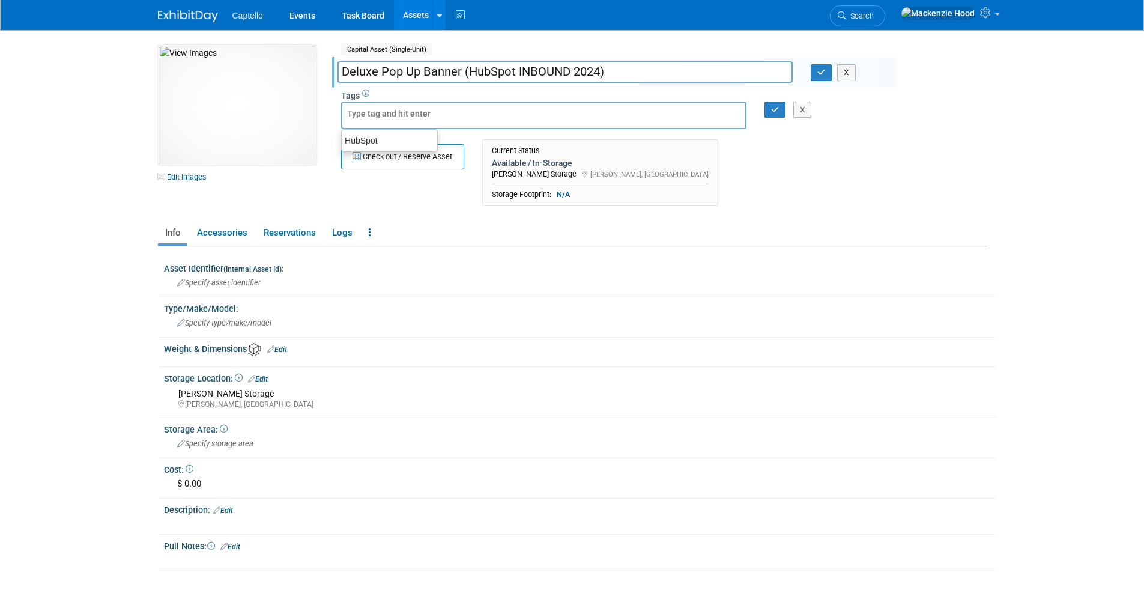
click at [782, 109] on div "X" at bounding box center [804, 109] width 47 height 17
click at [672, 66] on input "Deluxe Pop Up Banner (HubSpot INBOUND 2024)" at bounding box center [565, 71] width 455 height 21
drag, startPoint x: 601, startPoint y: 68, endPoint x: 570, endPoint y: 68, distance: 30.6
click at [570, 68] on input "Deluxe Pop Up Banner (HubSpot INBOUND 2024)" at bounding box center [565, 71] width 455 height 21
click at [601, 68] on input "Deluxe Pop Up Banner (HubSpot INBOUND)" at bounding box center [565, 71] width 455 height 21
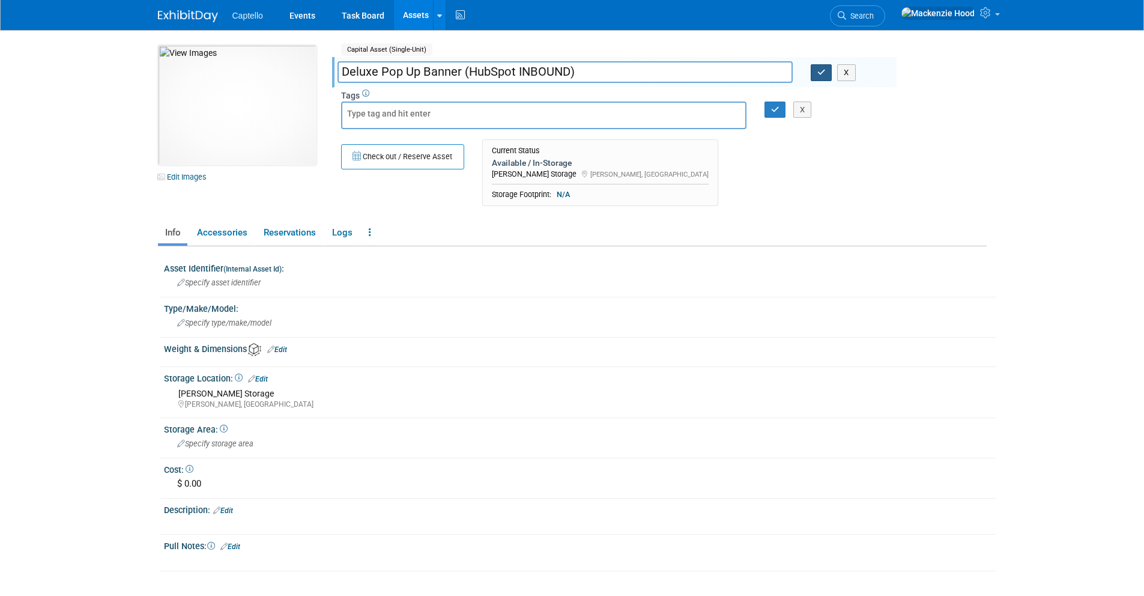
type input "Deluxe Pop Up Banner (HubSpot INBOUND)"
click at [820, 67] on button "button" at bounding box center [822, 72] width 22 height 17
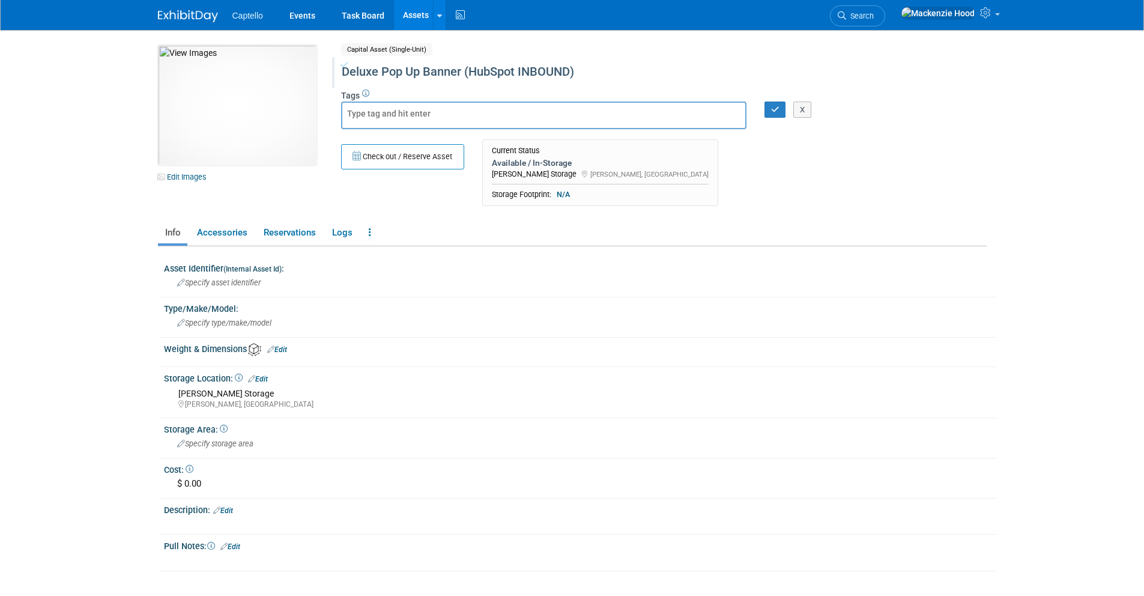
click at [188, 14] on img at bounding box center [188, 16] width 60 height 12
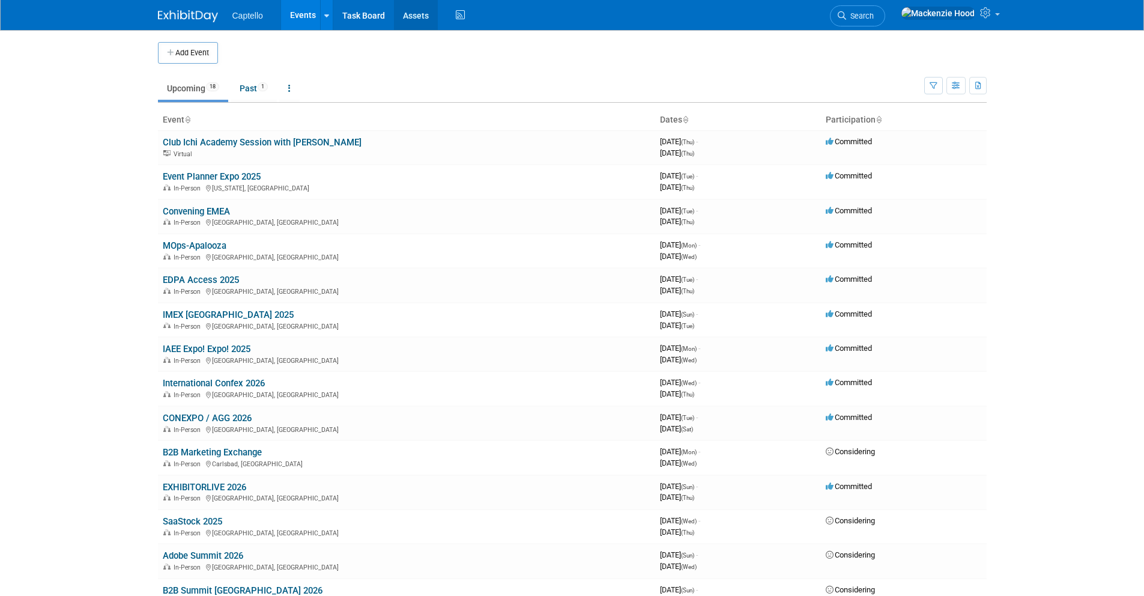
click at [414, 12] on link "Assets" at bounding box center [416, 15] width 44 height 30
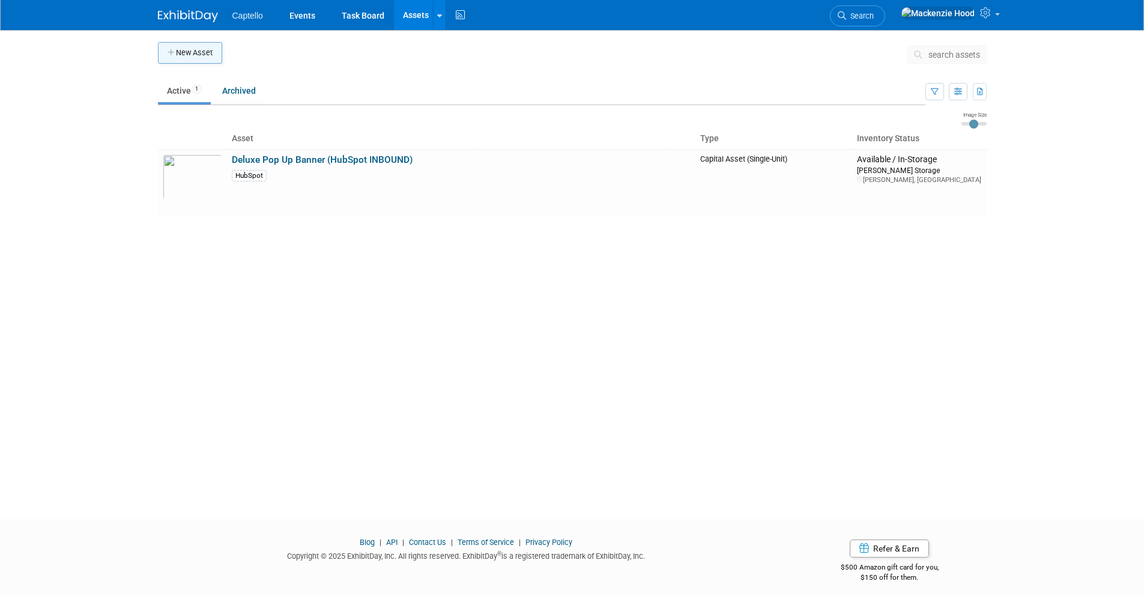
click at [171, 49] on icon "button" at bounding box center [172, 53] width 8 height 8
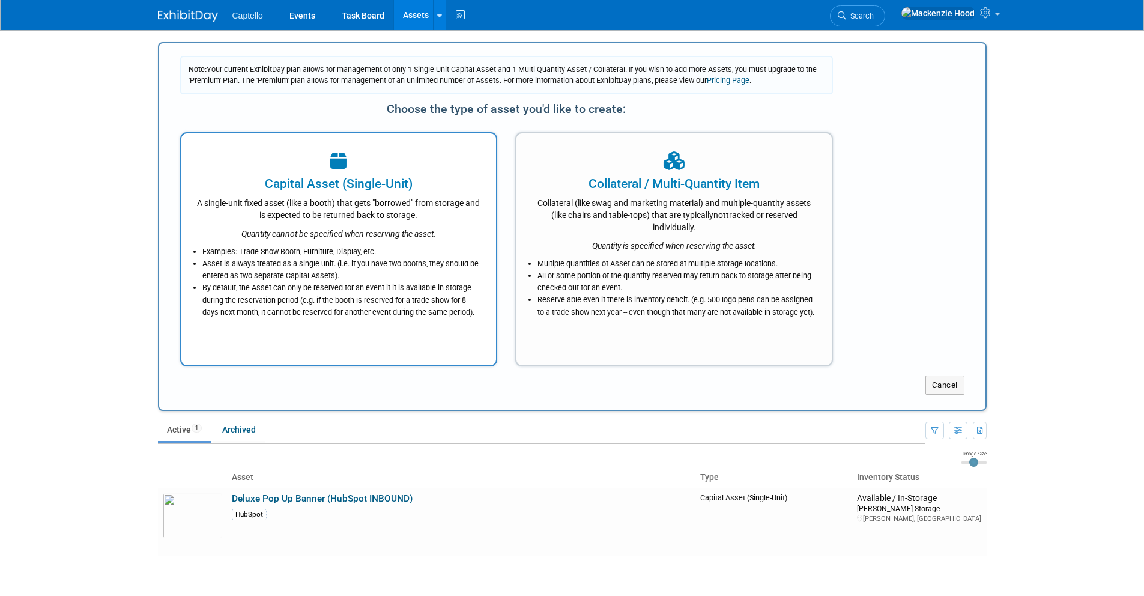
click at [396, 173] on div at bounding box center [338, 161] width 285 height 26
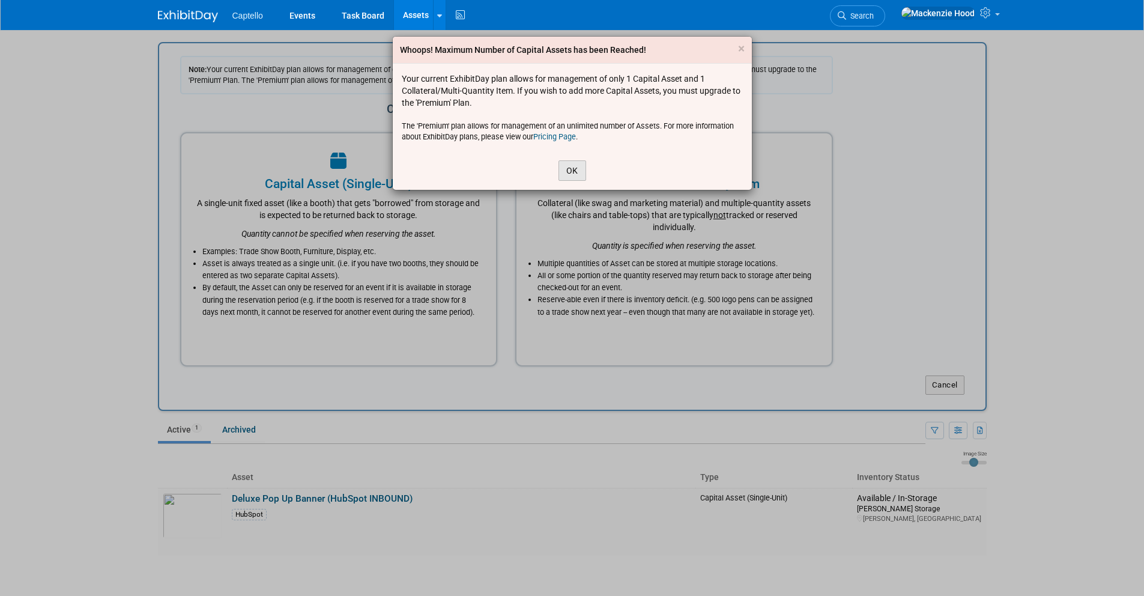
click at [582, 165] on button "OK" at bounding box center [573, 170] width 28 height 20
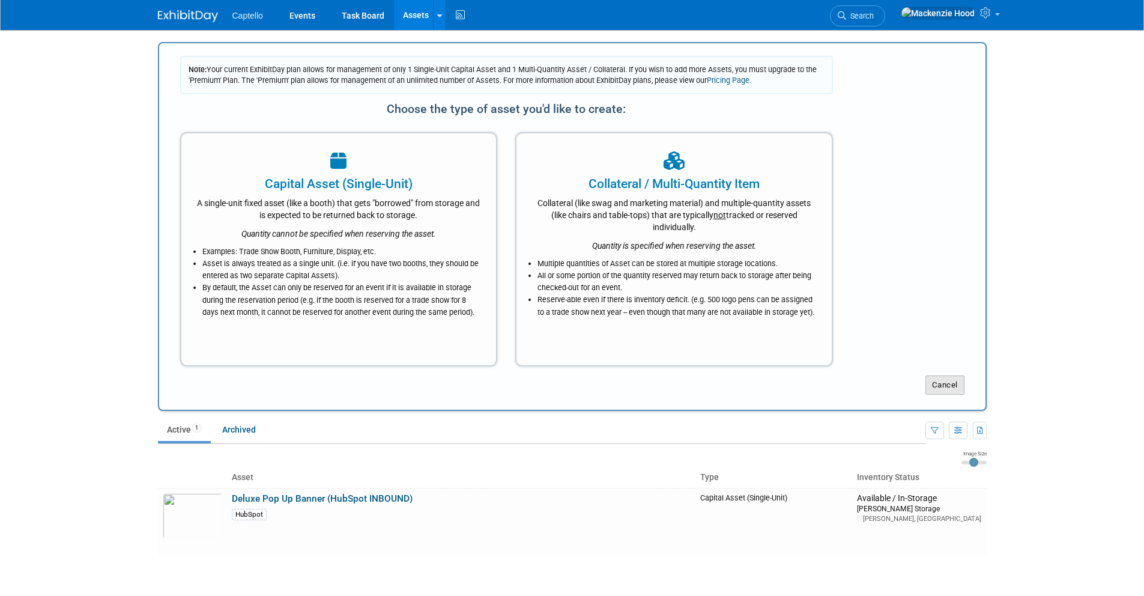
click at [947, 387] on button "Cancel" at bounding box center [944, 384] width 39 height 19
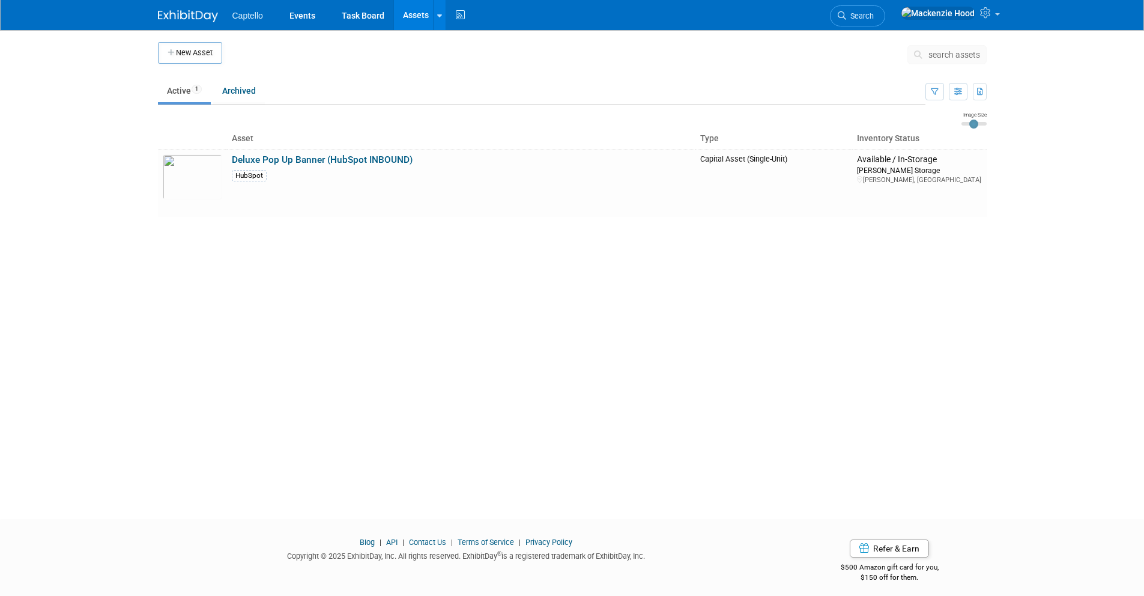
click at [199, 19] on img at bounding box center [188, 16] width 60 height 12
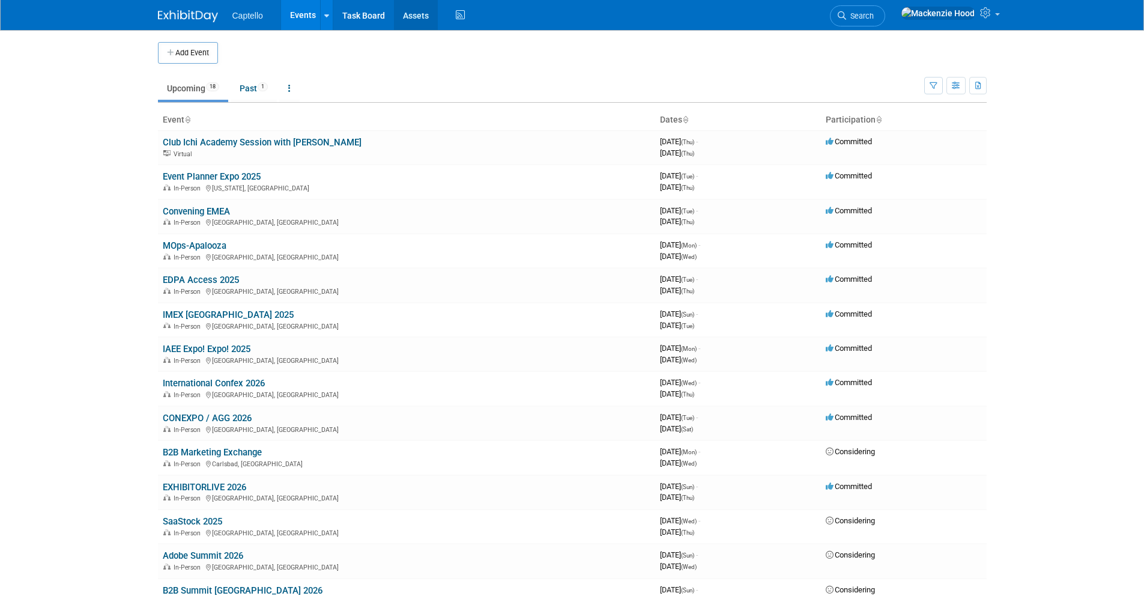
click at [413, 15] on link "Assets" at bounding box center [416, 15] width 44 height 30
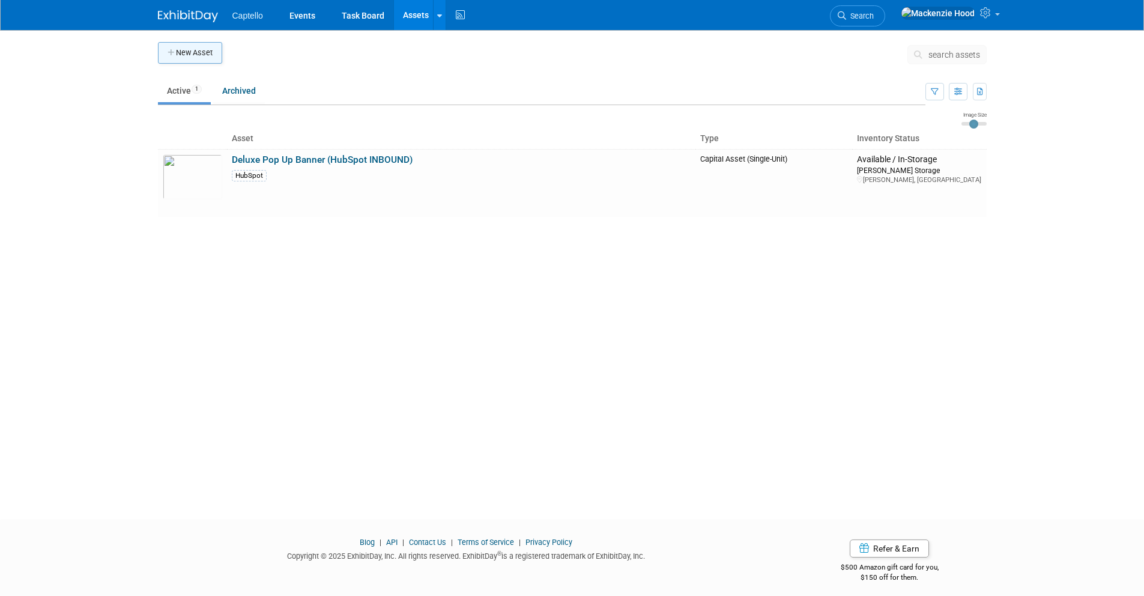
click at [222, 61] on button "New Asset" at bounding box center [190, 53] width 64 height 22
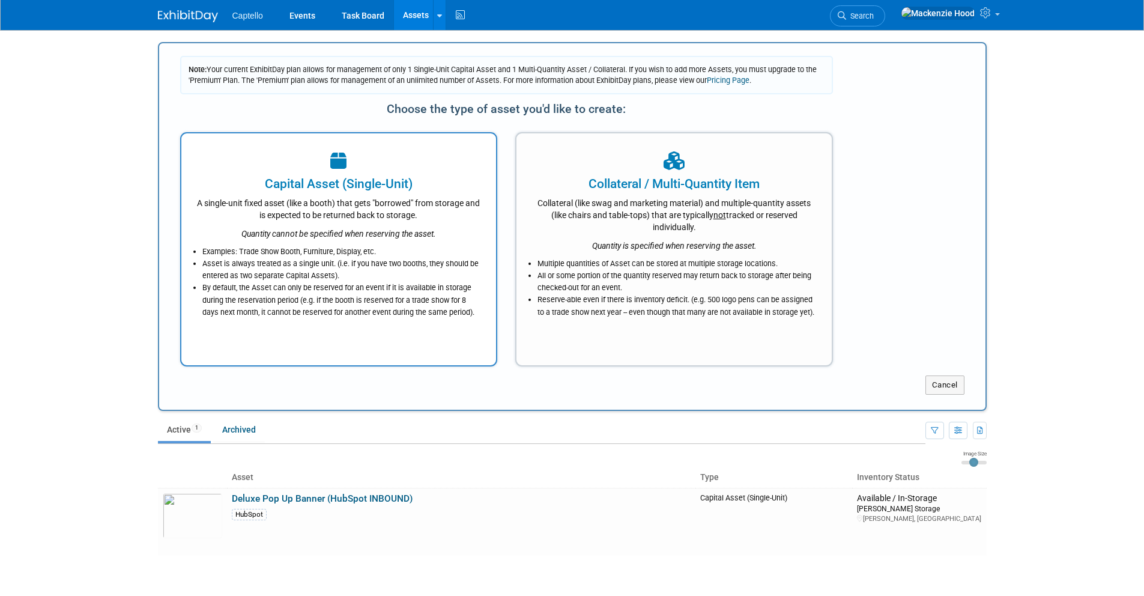
click at [402, 253] on li "Examples: Trade Show Booth, Furniture, Display, etc." at bounding box center [341, 252] width 279 height 12
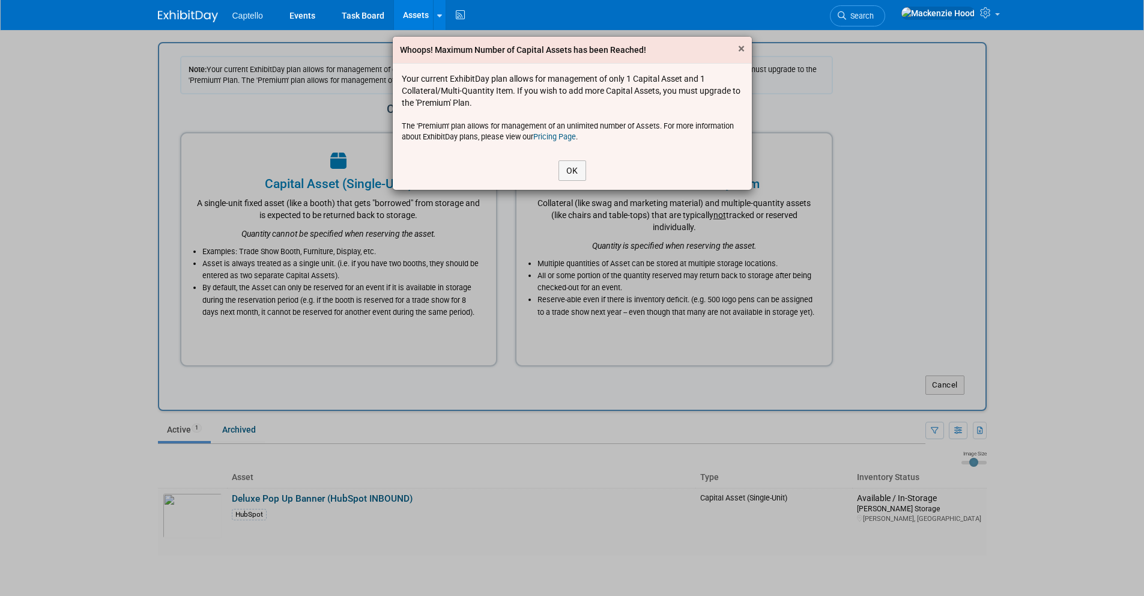
click at [740, 48] on span "×" at bounding box center [741, 48] width 7 height 14
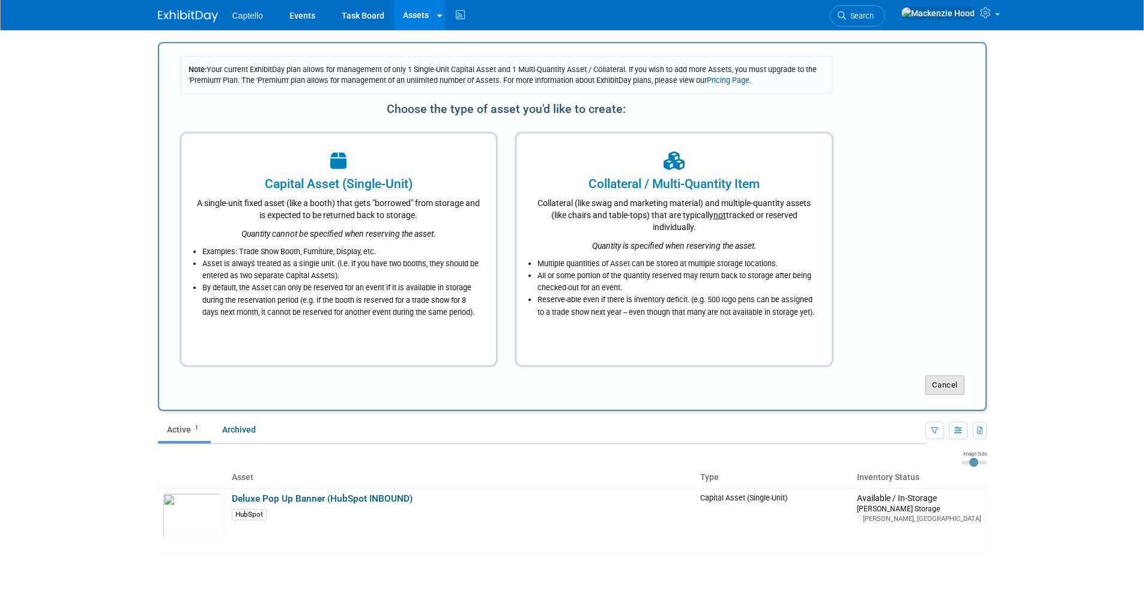
click at [946, 385] on button "Cancel" at bounding box center [944, 384] width 39 height 19
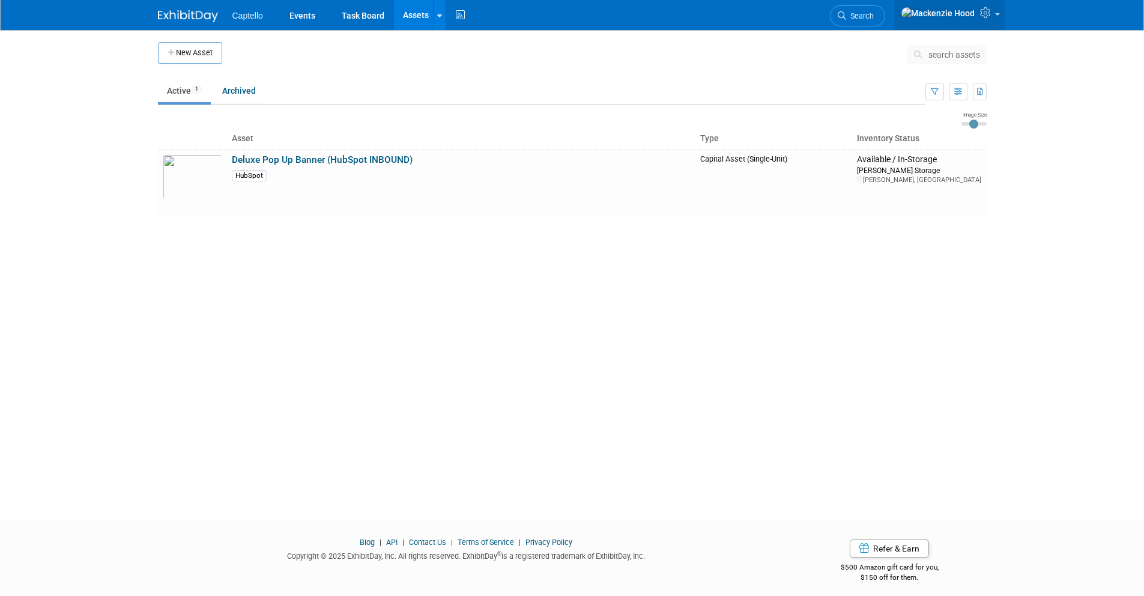
click at [992, 17] on icon at bounding box center [987, 12] width 14 height 11
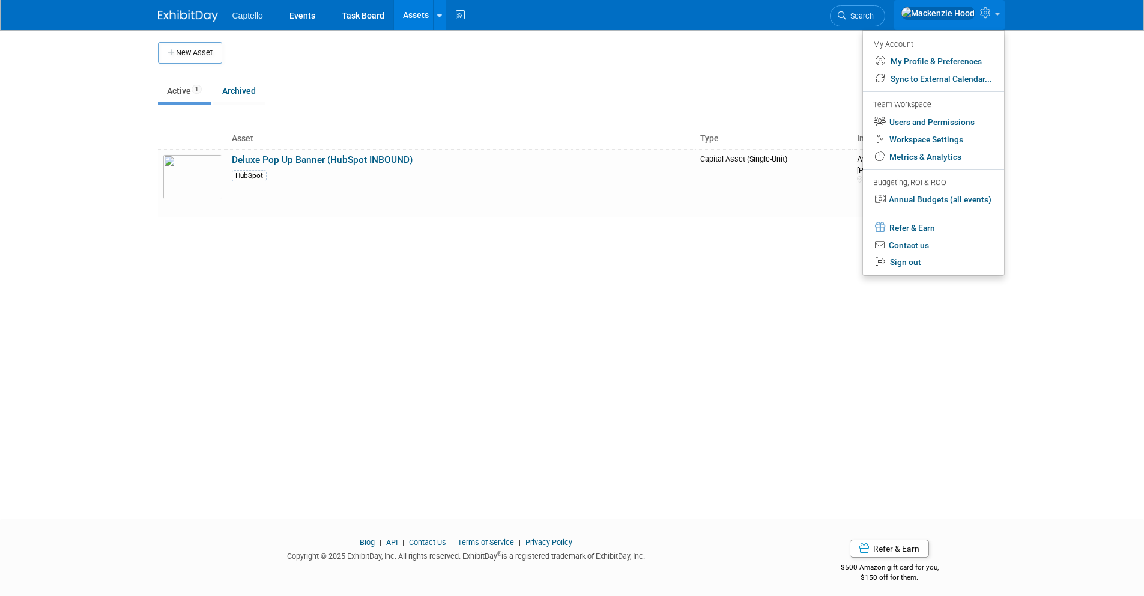
click at [672, 44] on td at bounding box center [564, 57] width 685 height 30
